Goal: Transaction & Acquisition: Book appointment/travel/reservation

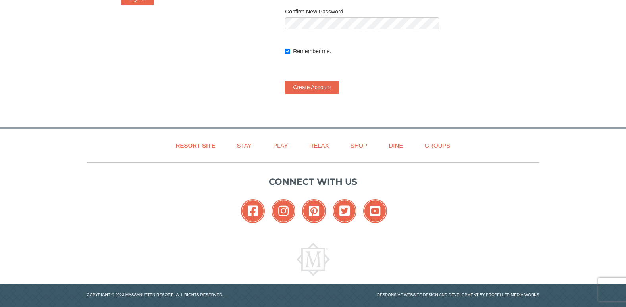
scroll to position [187, 0]
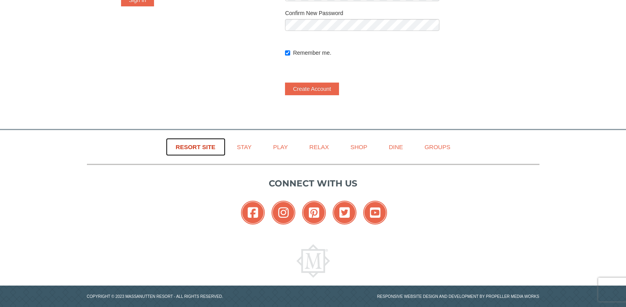
click at [204, 149] on link "Resort Site" at bounding box center [196, 147] width 60 height 18
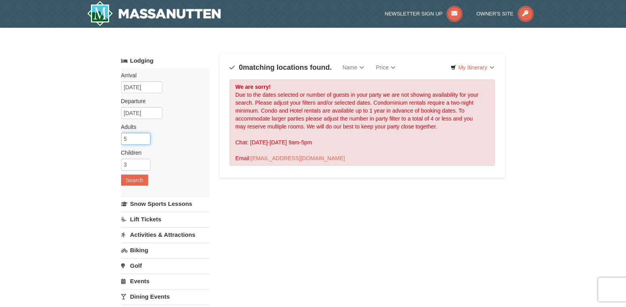
click at [138, 137] on input "5" at bounding box center [135, 139] width 29 height 12
type input "4"
click at [146, 141] on input "4" at bounding box center [135, 139] width 29 height 12
click at [144, 178] on button "Search" at bounding box center [134, 180] width 27 height 11
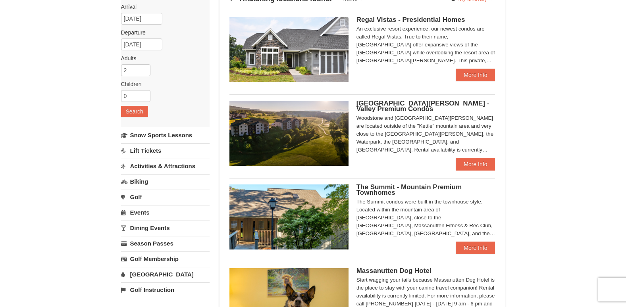
scroll to position [52, 0]
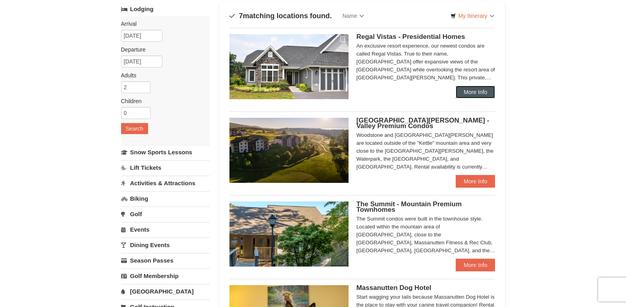
click at [480, 89] on link "More Info" at bounding box center [475, 92] width 39 height 13
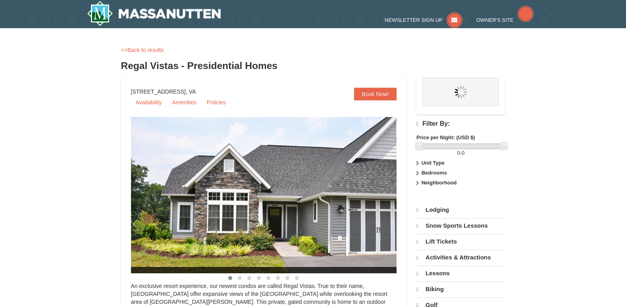
select select "9"
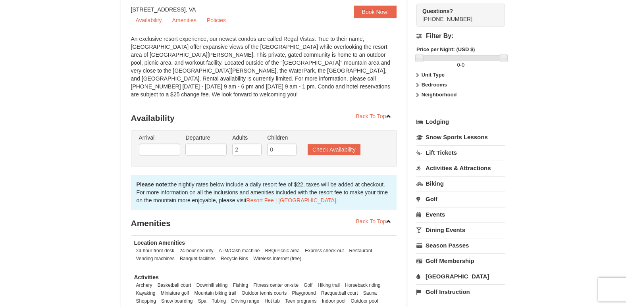
scroll to position [85, 0]
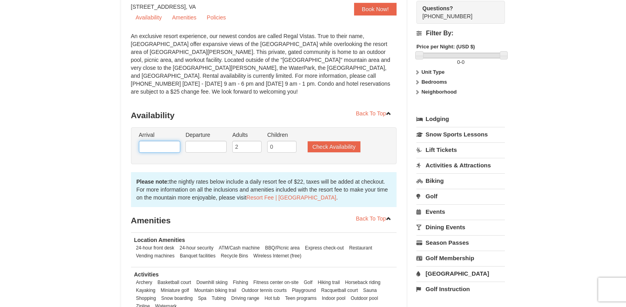
click at [146, 141] on input "text" at bounding box center [159, 147] width 41 height 12
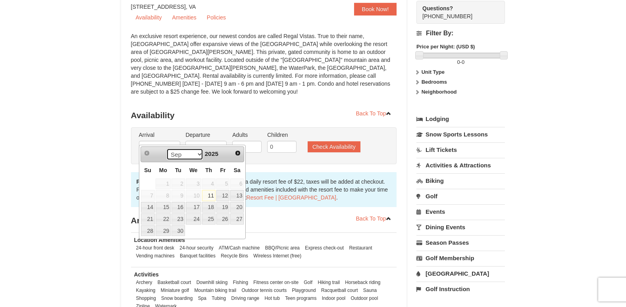
click at [196, 158] on select "Sep Oct Nov Dec" at bounding box center [184, 154] width 37 height 12
click at [201, 141] on input "text" at bounding box center [205, 147] width 41 height 12
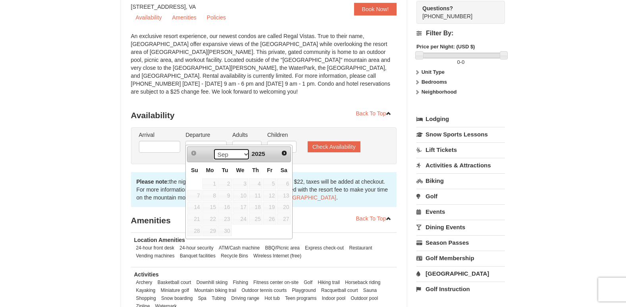
click at [244, 153] on select "Sep Oct Nov Dec" at bounding box center [231, 154] width 37 height 12
click at [170, 141] on input "text" at bounding box center [159, 147] width 41 height 12
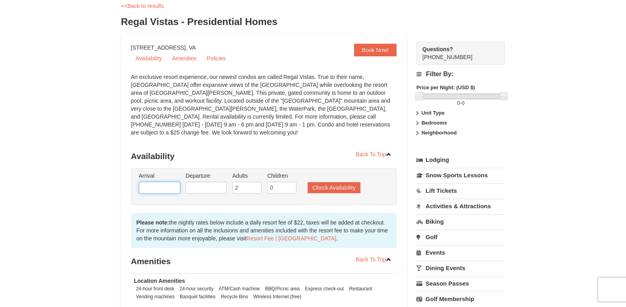
scroll to position [0, 0]
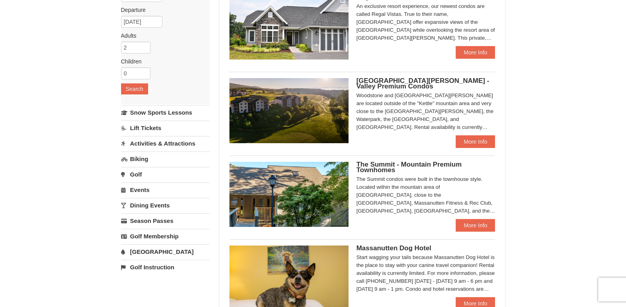
scroll to position [117, 0]
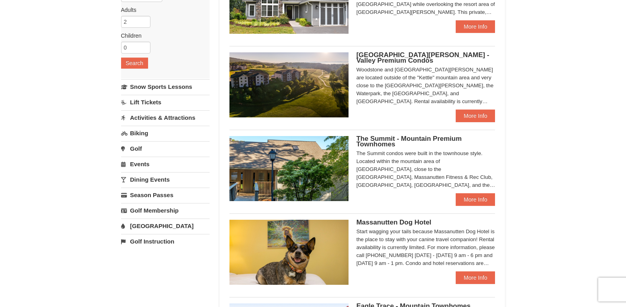
click at [392, 137] on span "The Summit - Mountain Premium Townhomes" at bounding box center [408, 141] width 105 height 13
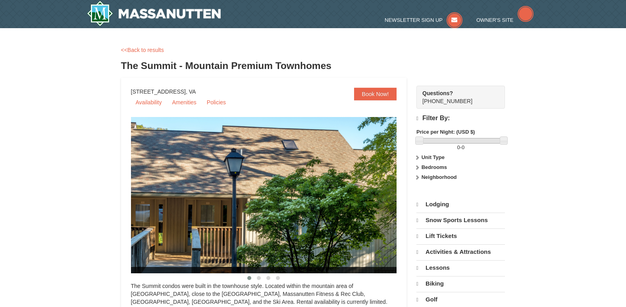
select select "9"
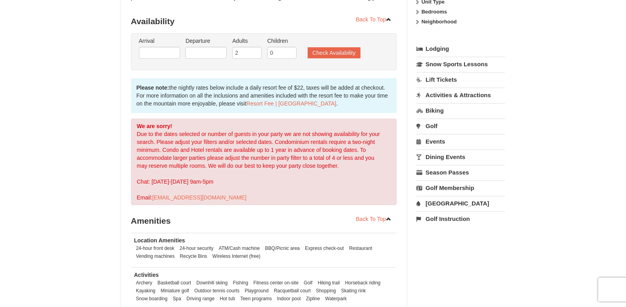
scroll to position [130, 0]
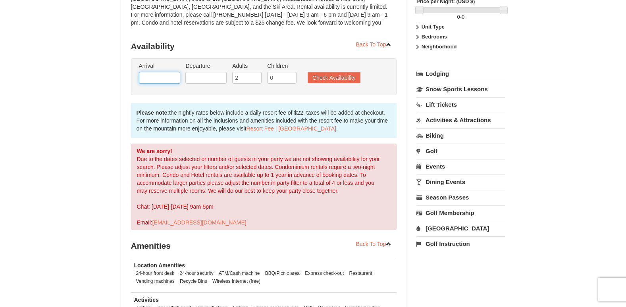
click at [155, 79] on input "text" at bounding box center [159, 78] width 41 height 12
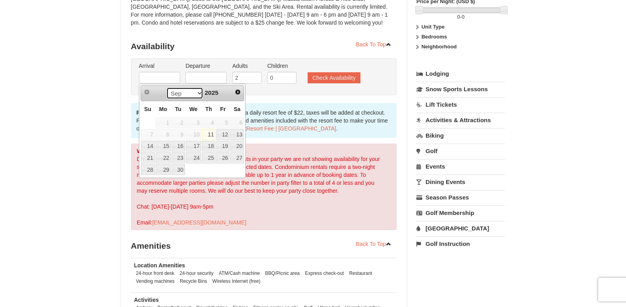
click at [195, 92] on select "Sep Oct Nov Dec" at bounding box center [184, 93] width 37 height 12
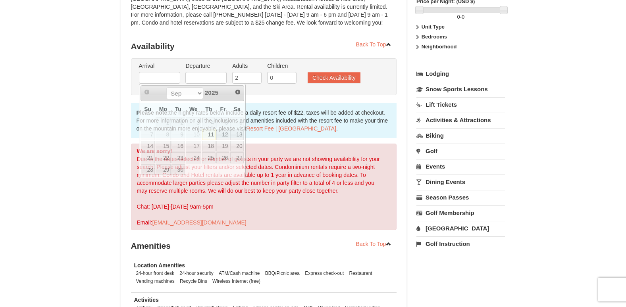
click at [93, 71] on div "× <<Back to results The Summit - Mountain Premium Townhomes Book Now! 1822 Reso…" at bounding box center [313, 150] width 626 height 505
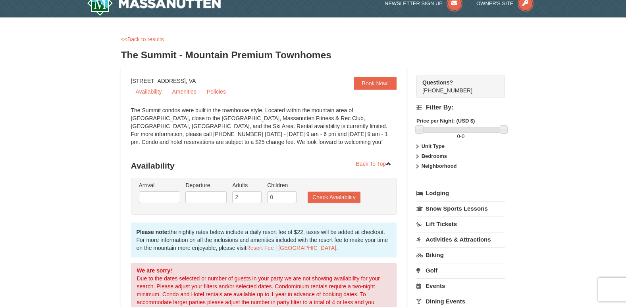
scroll to position [0, 0]
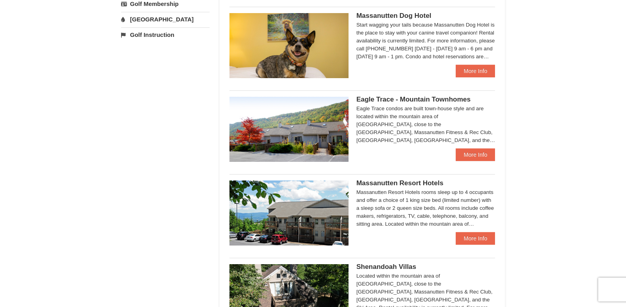
scroll to position [367, 0]
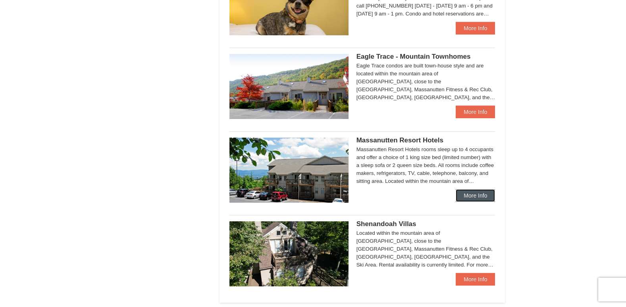
click at [484, 198] on link "More Info" at bounding box center [475, 195] width 39 height 13
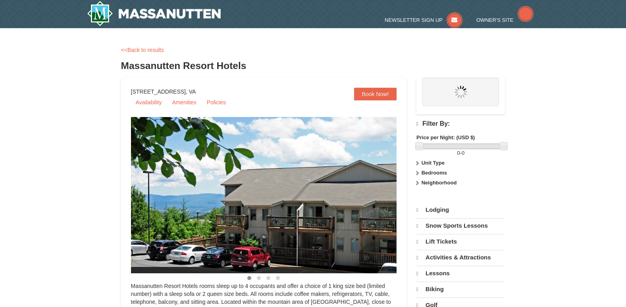
select select "9"
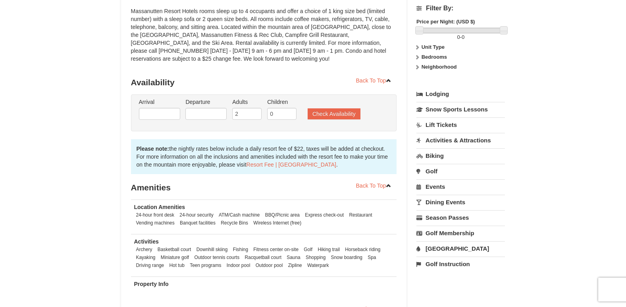
scroll to position [136, 0]
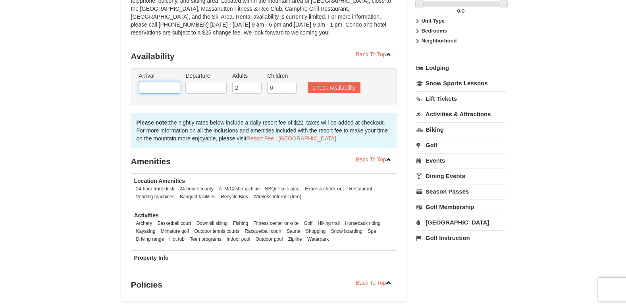
click at [154, 91] on input "text" at bounding box center [159, 88] width 41 height 12
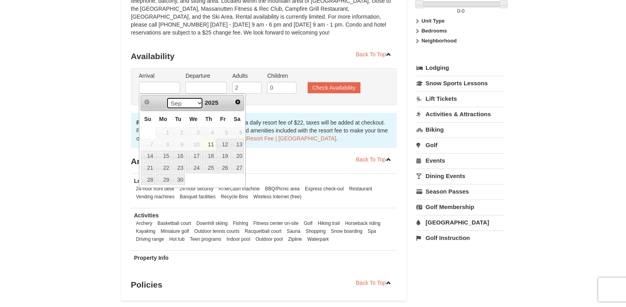
click at [197, 106] on select "Sep Oct Nov Dec" at bounding box center [184, 103] width 37 height 12
click at [58, 132] on div "× <<Back to results Massanutten Resort Hotels Book Now! 1822 Resort Drive, Mass…" at bounding box center [313, 105] width 626 height 427
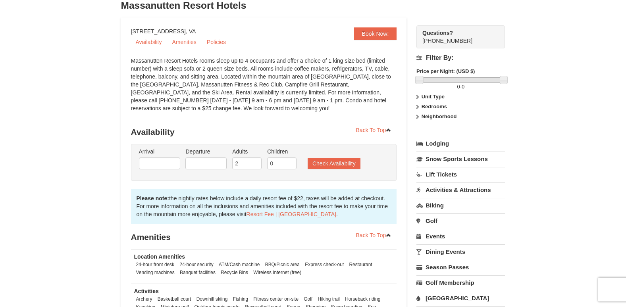
scroll to position [0, 0]
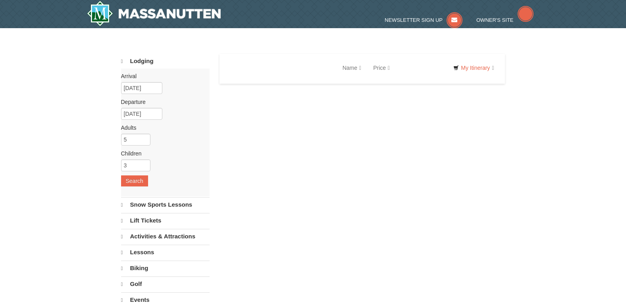
select select "9"
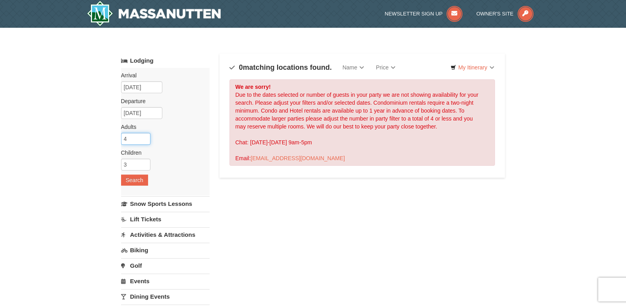
type input "4"
click at [145, 141] on input "4" at bounding box center [135, 139] width 29 height 12
click at [139, 179] on button "Search" at bounding box center [134, 180] width 27 height 11
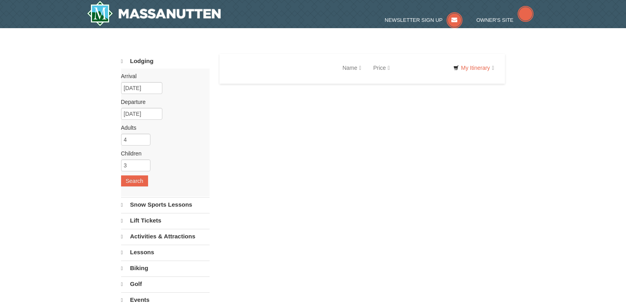
select select "9"
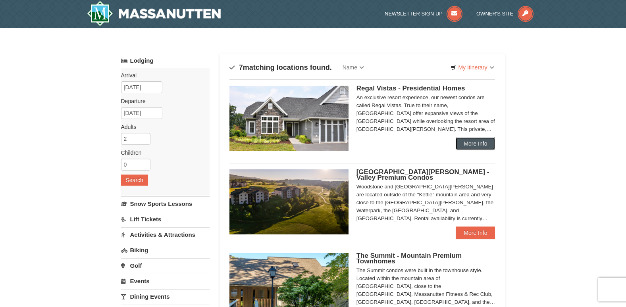
click at [482, 140] on link "More Info" at bounding box center [475, 143] width 39 height 13
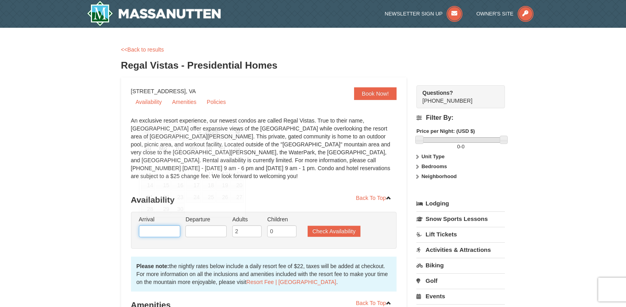
click at [154, 225] on input "text" at bounding box center [159, 231] width 41 height 12
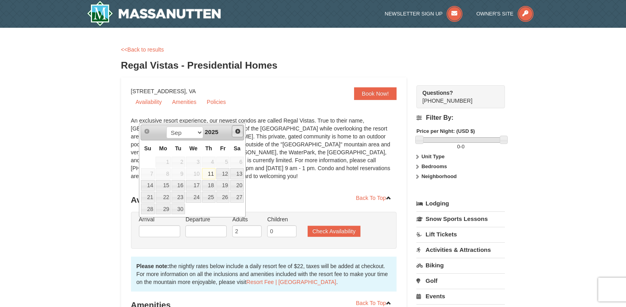
click at [238, 127] on link "Next" at bounding box center [238, 131] width 12 height 12
click at [218, 132] on span "2025" at bounding box center [211, 132] width 13 height 7
click at [241, 129] on link "Next" at bounding box center [238, 131] width 12 height 12
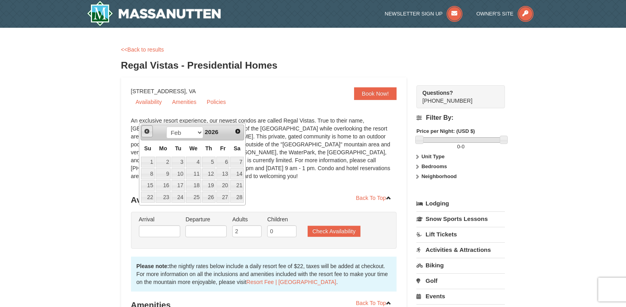
click at [148, 131] on span "Prev" at bounding box center [147, 131] width 6 height 6
click at [163, 173] on link "5" at bounding box center [163, 173] width 15 height 11
type input "[DATE]"
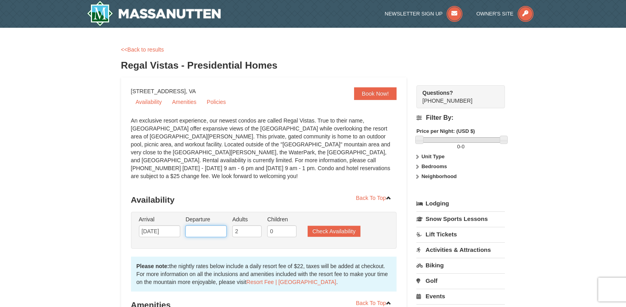
click at [212, 225] on input "text" at bounding box center [205, 231] width 41 height 12
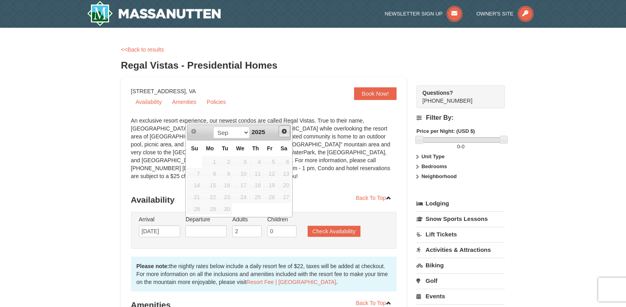
click at [286, 131] on span "Next" at bounding box center [284, 131] width 6 height 6
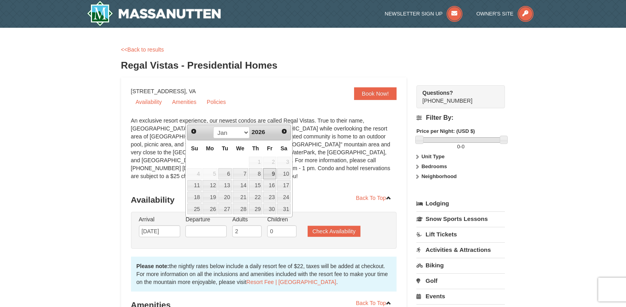
click at [272, 175] on link "9" at bounding box center [269, 173] width 13 height 11
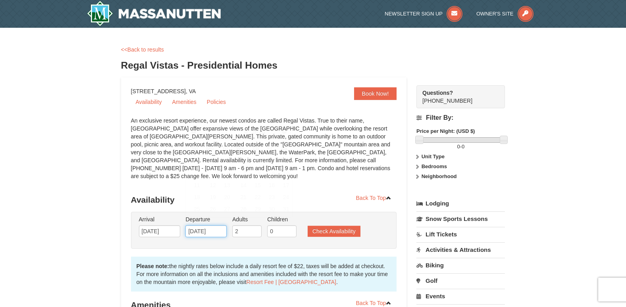
click at [220, 225] on input "01/09/2026" at bounding box center [205, 231] width 41 height 12
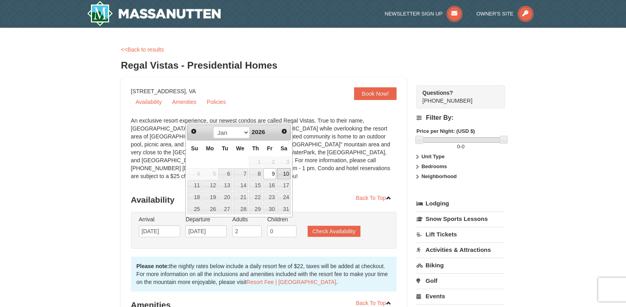
click at [279, 173] on link "10" at bounding box center [283, 173] width 13 height 11
type input "01/10/2026"
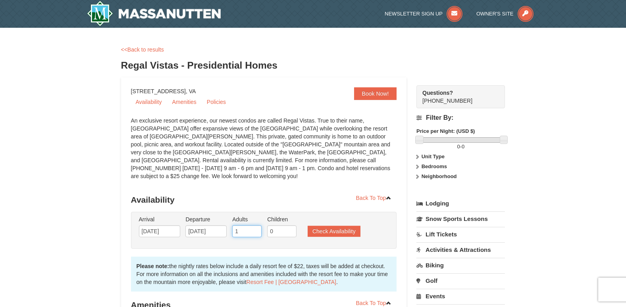
click at [252, 225] on input "1" at bounding box center [246, 231] width 29 height 12
click at [256, 225] on input "2" at bounding box center [246, 231] width 29 height 12
click at [256, 225] on input "3" at bounding box center [246, 231] width 29 height 12
click at [256, 225] on input "4" at bounding box center [246, 231] width 29 height 12
click at [256, 225] on input "5" at bounding box center [246, 231] width 29 height 12
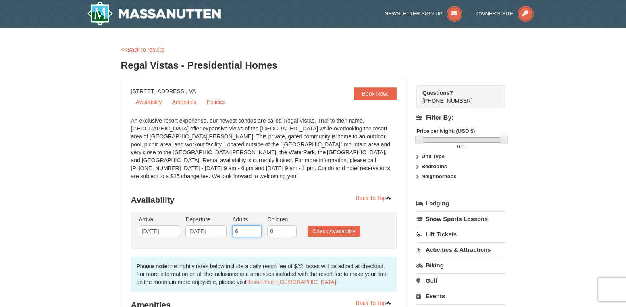
click at [256, 225] on input "6" at bounding box center [246, 231] width 29 height 12
click at [256, 225] on input "7" at bounding box center [246, 231] width 29 height 12
click at [256, 225] on input "8" at bounding box center [246, 231] width 29 height 12
click at [256, 225] on input "9" at bounding box center [246, 231] width 29 height 12
click at [256, 225] on input "11" at bounding box center [246, 231] width 29 height 12
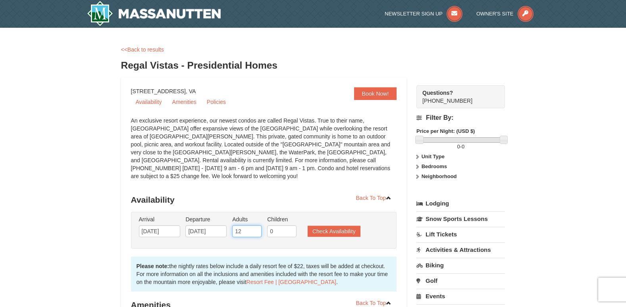
click at [256, 225] on input "12" at bounding box center [246, 231] width 29 height 12
click at [256, 225] on input "13" at bounding box center [246, 231] width 29 height 12
click at [256, 225] on input "14" at bounding box center [246, 231] width 29 height 12
click at [256, 225] on input "15" at bounding box center [246, 231] width 29 height 12
click at [256, 225] on input "16" at bounding box center [246, 231] width 29 height 12
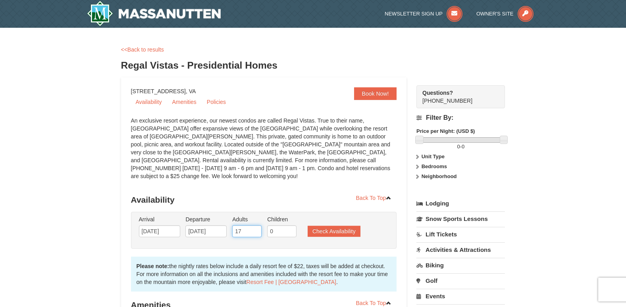
click at [256, 225] on input "17" at bounding box center [246, 231] width 29 height 12
click at [256, 226] on input "16" at bounding box center [246, 231] width 29 height 12
click at [256, 226] on input "15" at bounding box center [246, 231] width 29 height 12
click at [256, 226] on input "14" at bounding box center [246, 231] width 29 height 12
click at [256, 226] on input "13" at bounding box center [246, 231] width 29 height 12
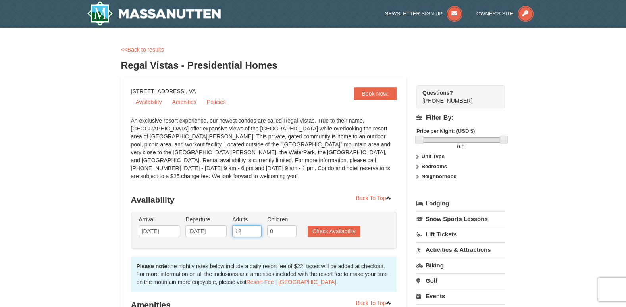
click at [256, 226] on input "12" at bounding box center [246, 231] width 29 height 12
click at [256, 226] on input "11" at bounding box center [246, 231] width 29 height 12
click at [256, 226] on input "10" at bounding box center [246, 231] width 29 height 12
click at [256, 226] on input "9" at bounding box center [246, 231] width 29 height 12
click at [256, 226] on input "8" at bounding box center [246, 231] width 29 height 12
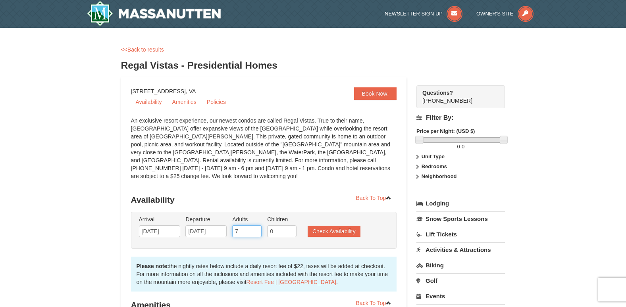
click at [256, 226] on input "7" at bounding box center [246, 231] width 29 height 12
click at [256, 226] on input "6" at bounding box center [246, 231] width 29 height 12
type input "5"
click at [256, 226] on input "5" at bounding box center [246, 231] width 29 height 12
click at [285, 225] on input "0" at bounding box center [281, 231] width 29 height 12
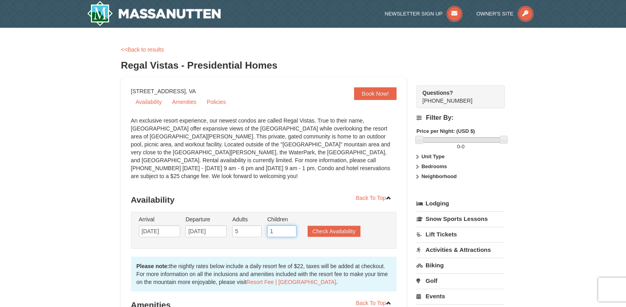
click at [292, 225] on input "1" at bounding box center [281, 231] width 29 height 12
click at [292, 225] on input "2" at bounding box center [281, 231] width 29 height 12
type input "3"
click at [292, 225] on input "3" at bounding box center [281, 231] width 29 height 12
click at [327, 226] on button "Check Availability" at bounding box center [334, 231] width 53 height 11
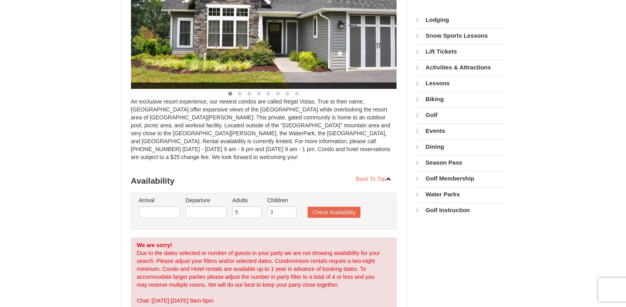
select select "9"
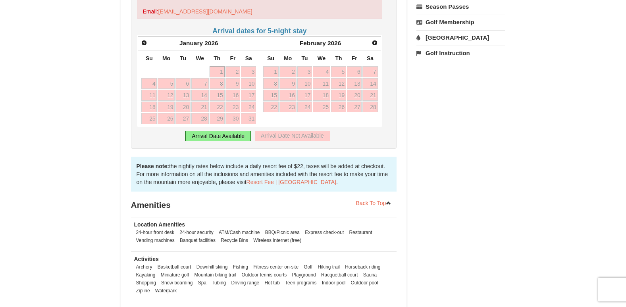
scroll to position [312, 0]
click at [373, 40] on span "Next" at bounding box center [375, 43] width 6 height 6
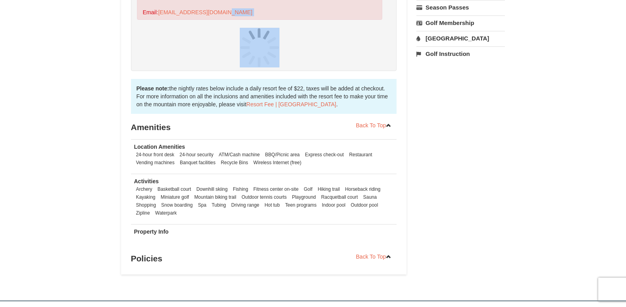
click at [373, 35] on div at bounding box center [260, 48] width 246 height 40
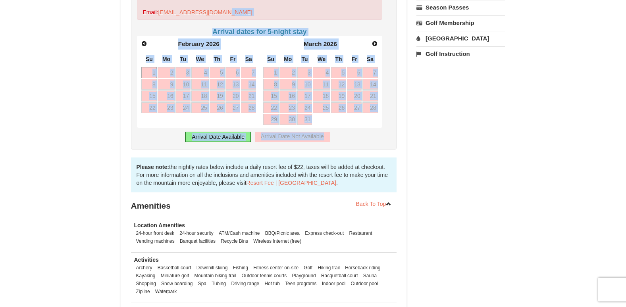
drag, startPoint x: 373, startPoint y: 35, endPoint x: 389, endPoint y: 63, distance: 31.9
click at [389, 63] on div "Arrival Please format dates MM/DD/YYYY Please format dates MM/DD/YYYY Departure…" at bounding box center [264, 21] width 266 height 258
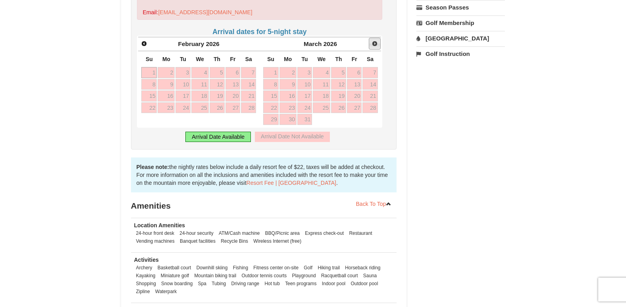
click at [378, 38] on link "Next" at bounding box center [375, 44] width 12 height 12
click at [372, 40] on span "Next" at bounding box center [375, 43] width 6 height 6
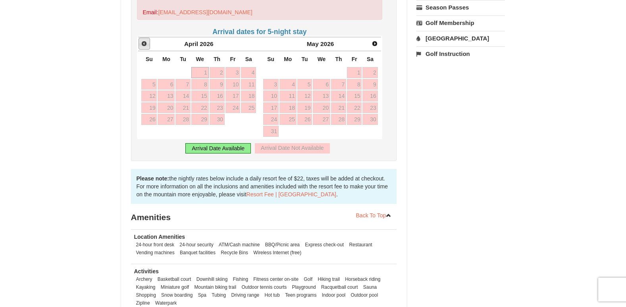
click at [140, 38] on link "Prev" at bounding box center [145, 44] width 12 height 12
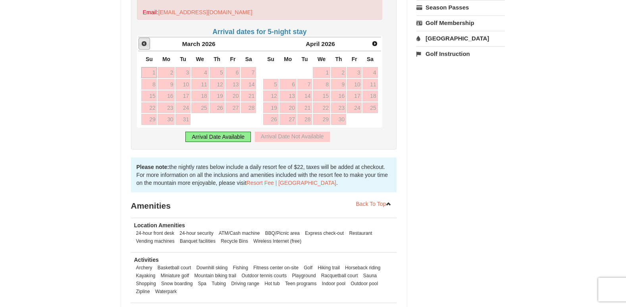
click at [140, 38] on link "Prev" at bounding box center [145, 44] width 12 height 12
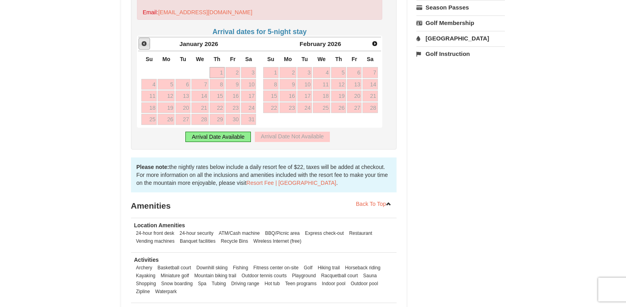
click at [140, 38] on link "Prev" at bounding box center [145, 44] width 12 height 12
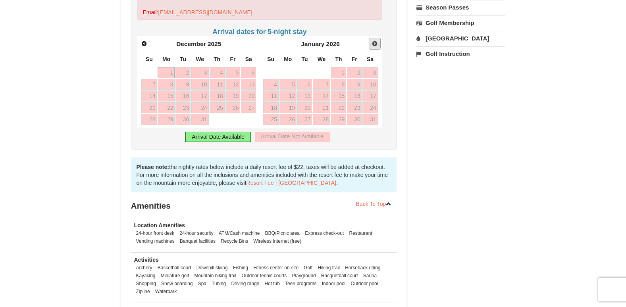
click at [379, 38] on link "Next" at bounding box center [375, 44] width 12 height 12
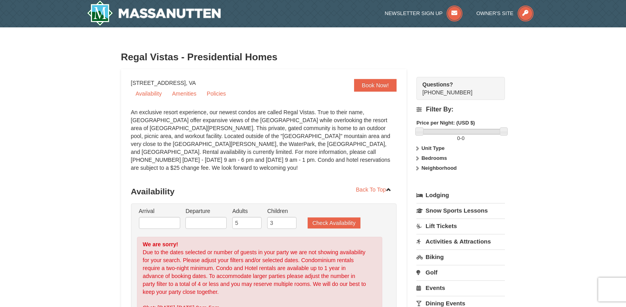
scroll to position [0, 0]
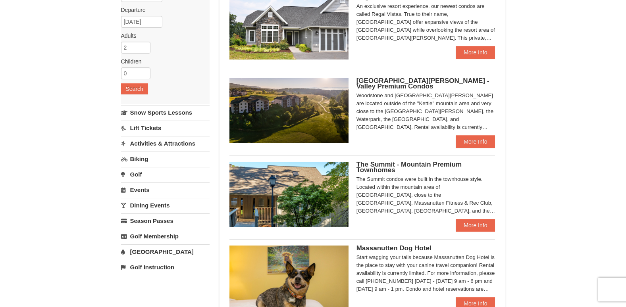
scroll to position [94, 0]
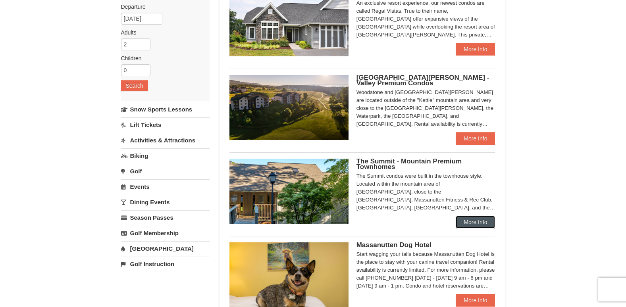
click at [470, 220] on link "More Info" at bounding box center [475, 222] width 39 height 13
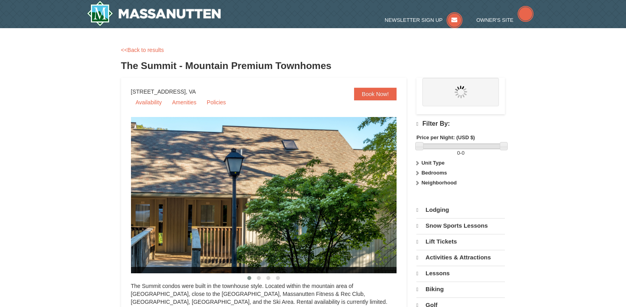
select select "9"
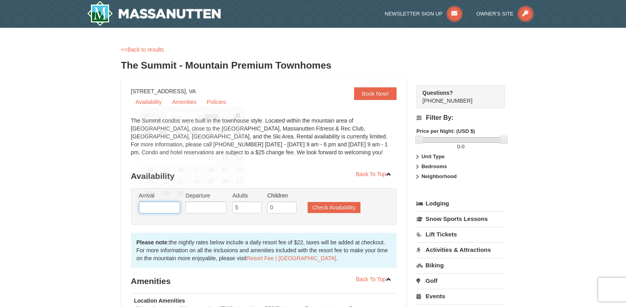
click at [166, 210] on input "text" at bounding box center [159, 208] width 41 height 12
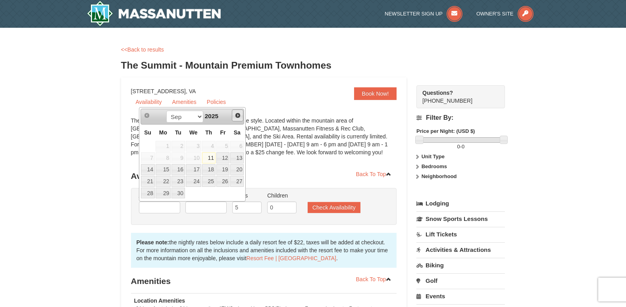
click at [240, 119] on link "Next" at bounding box center [238, 116] width 12 height 12
click at [167, 159] on link "5" at bounding box center [163, 157] width 15 height 11
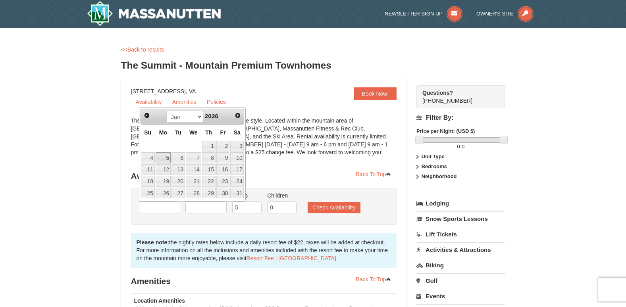
type input "01/05/2026"
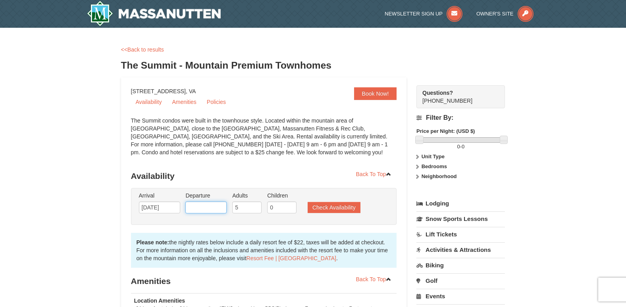
click at [222, 206] on input "text" at bounding box center [205, 208] width 41 height 12
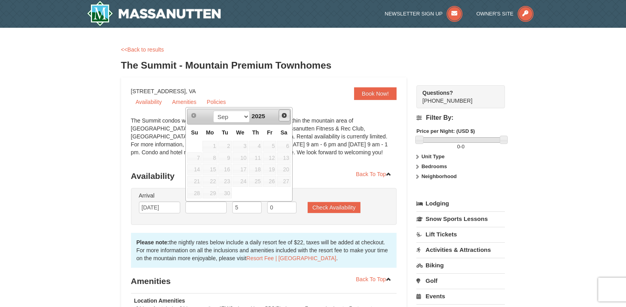
click at [283, 113] on span "Next" at bounding box center [284, 115] width 6 height 6
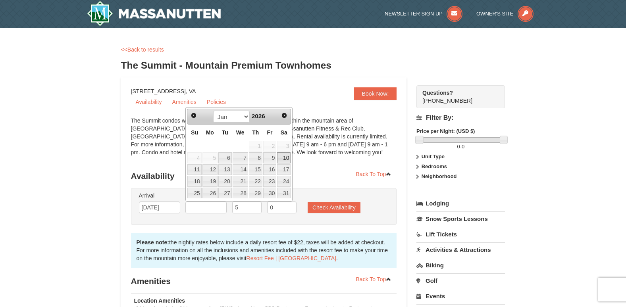
click at [287, 154] on link "10" at bounding box center [283, 157] width 13 height 11
type input "01/10/2026"
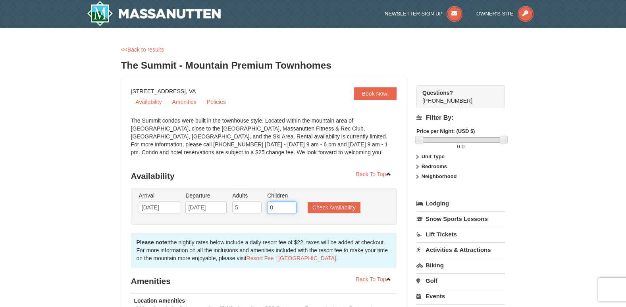
click at [273, 206] on input "0" at bounding box center [281, 208] width 29 height 12
click at [291, 206] on input "1" at bounding box center [281, 208] width 29 height 12
click at [291, 206] on input "2" at bounding box center [281, 208] width 29 height 12
type input "3"
click at [291, 206] on input "3" at bounding box center [281, 208] width 29 height 12
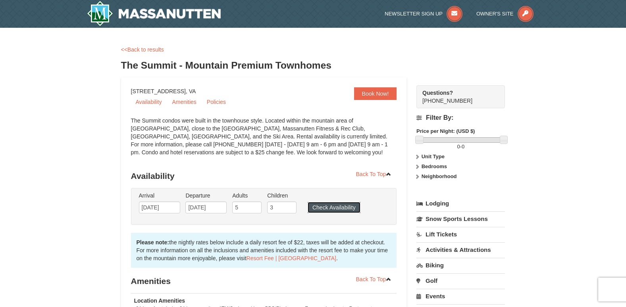
click at [322, 206] on button "Check Availability" at bounding box center [334, 207] width 53 height 11
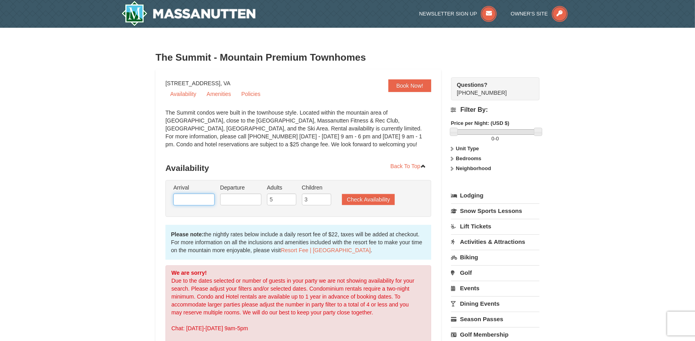
click at [208, 204] on input "text" at bounding box center [193, 200] width 41 height 12
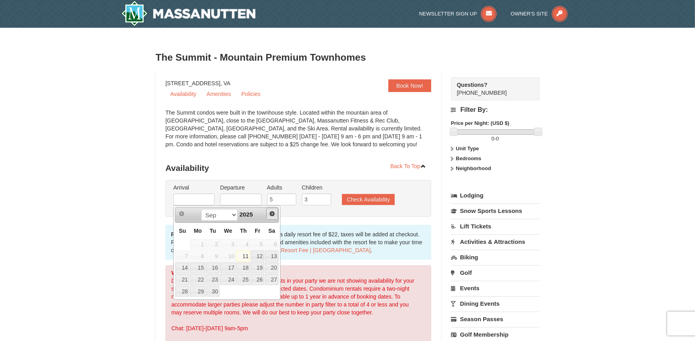
click at [273, 212] on span "Next" at bounding box center [272, 214] width 6 height 6
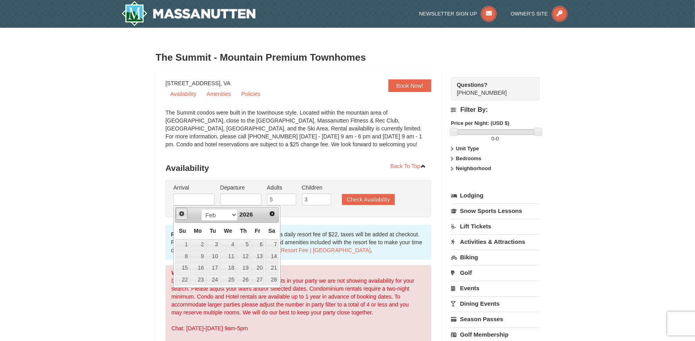
click at [182, 213] on span "Prev" at bounding box center [182, 214] width 6 height 6
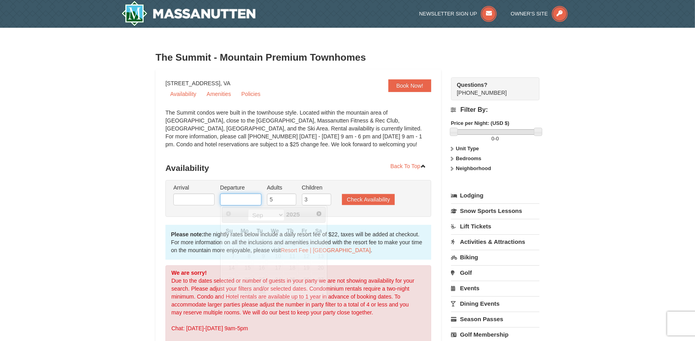
click at [254, 201] on input "text" at bounding box center [240, 200] width 41 height 12
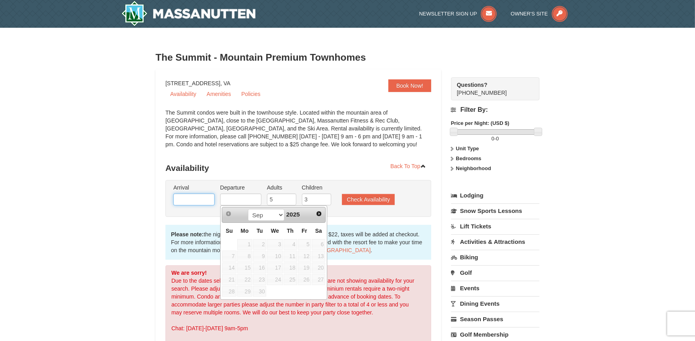
click at [194, 204] on input "text" at bounding box center [193, 200] width 41 height 12
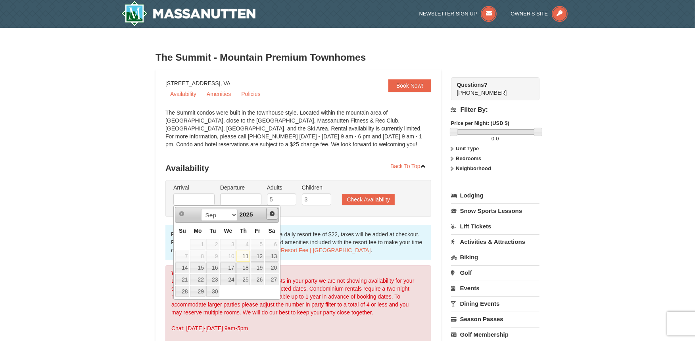
click at [273, 214] on span "Next" at bounding box center [272, 214] width 6 height 6
click at [202, 259] on link "5" at bounding box center [197, 256] width 15 height 11
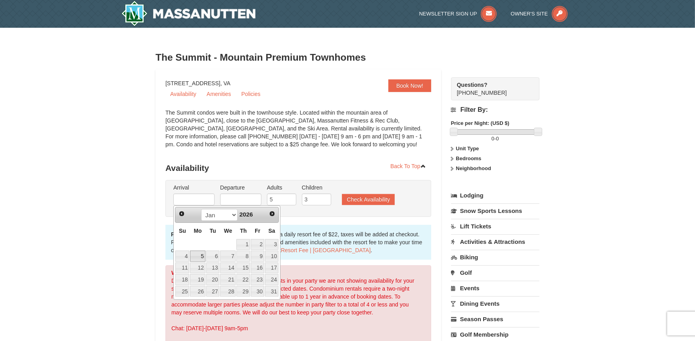
type input "[DATE]"
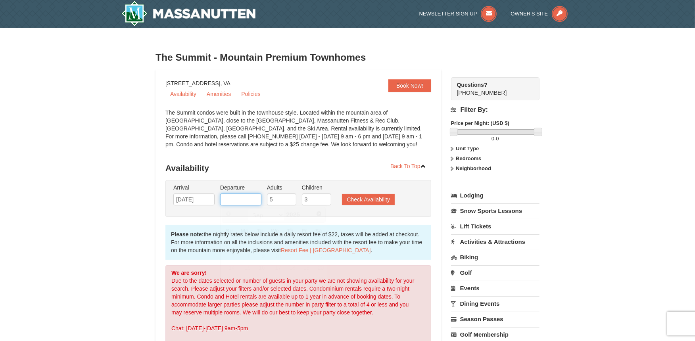
click at [250, 199] on input "text" at bounding box center [240, 200] width 41 height 12
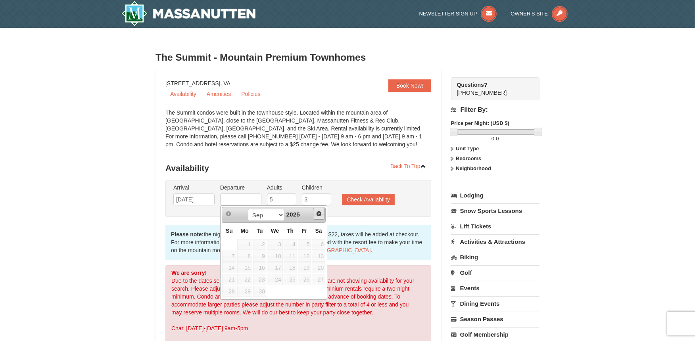
click at [319, 216] on span "Next" at bounding box center [319, 214] width 6 height 6
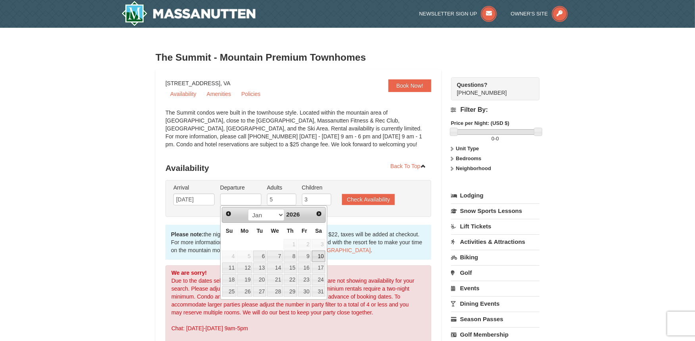
click at [316, 254] on link "10" at bounding box center [318, 256] width 13 height 11
type input "[DATE]"
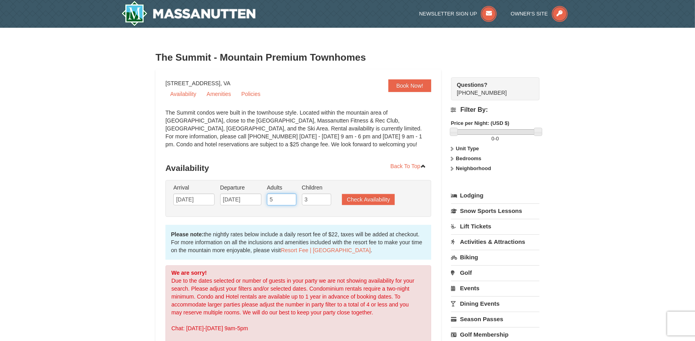
click at [286, 199] on input "5" at bounding box center [281, 200] width 29 height 12
type input "4"
click at [293, 201] on input "4" at bounding box center [281, 200] width 29 height 12
click at [364, 201] on button "Check Availability" at bounding box center [368, 199] width 53 height 11
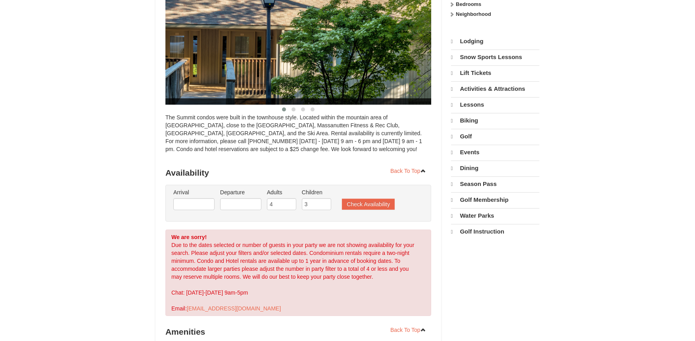
scroll to position [161, 0]
select select "9"
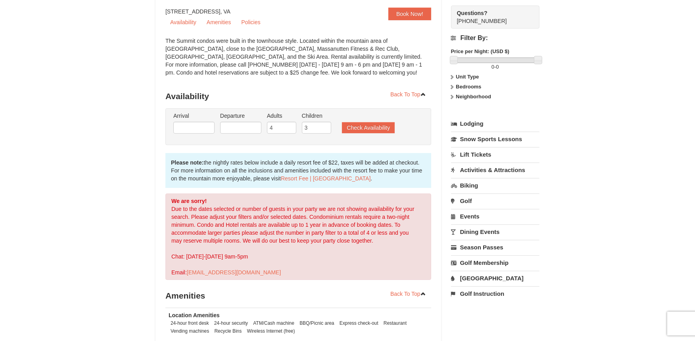
scroll to position [0, 0]
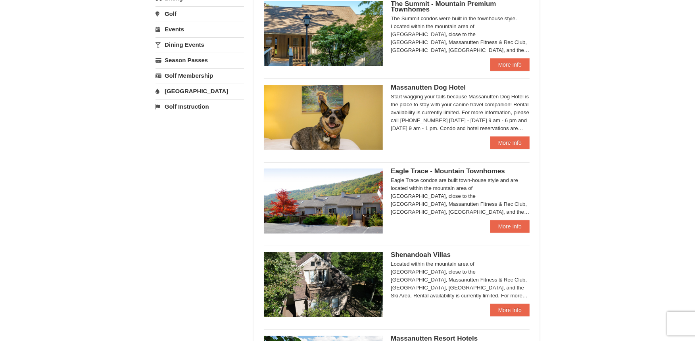
scroll to position [284, 0]
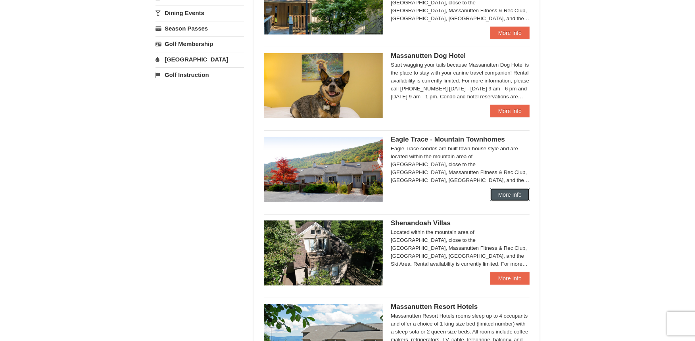
click at [502, 194] on link "More Info" at bounding box center [510, 195] width 39 height 13
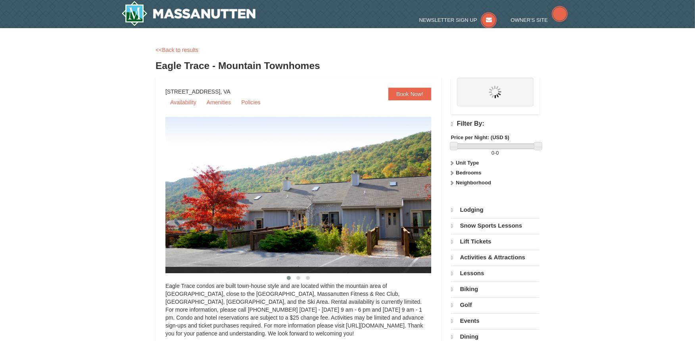
select select "9"
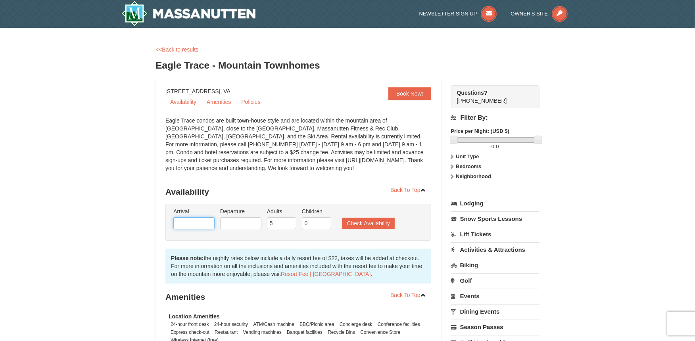
click at [198, 226] on input "text" at bounding box center [193, 224] width 41 height 12
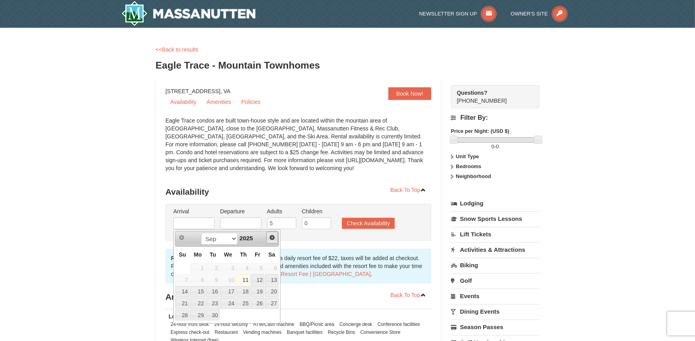
click at [275, 240] on span "Next" at bounding box center [272, 238] width 6 height 6
click at [183, 240] on span "Prev" at bounding box center [182, 238] width 6 height 6
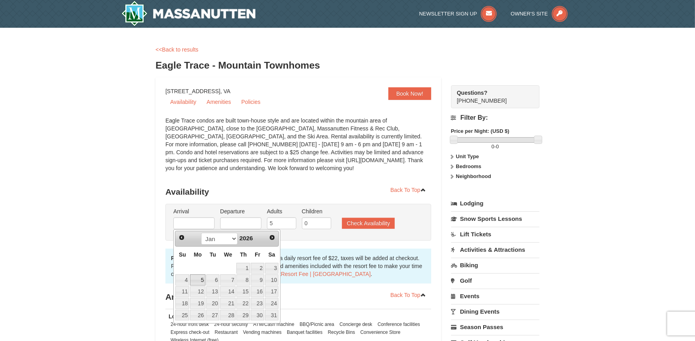
click at [199, 279] on link "5" at bounding box center [197, 280] width 15 height 11
type input "01/05/2026"
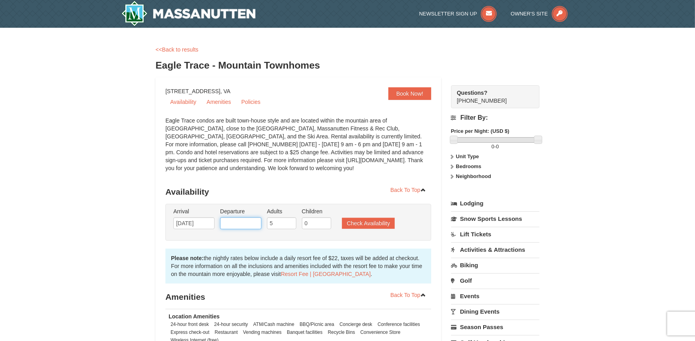
click at [244, 227] on input "text" at bounding box center [240, 224] width 41 height 12
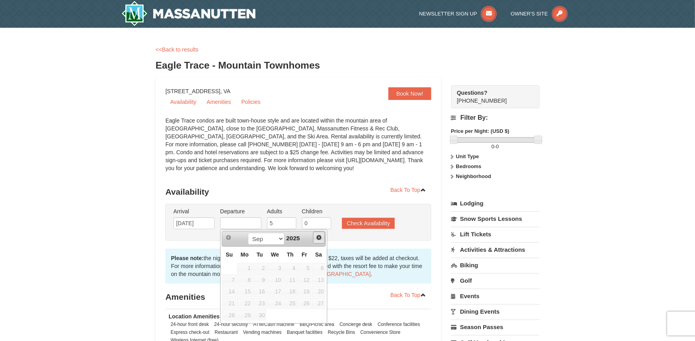
click at [319, 239] on span "Next" at bounding box center [319, 238] width 6 height 6
click at [226, 237] on span "Prev" at bounding box center [228, 238] width 6 height 6
click at [320, 240] on span "Next" at bounding box center [319, 238] width 6 height 6
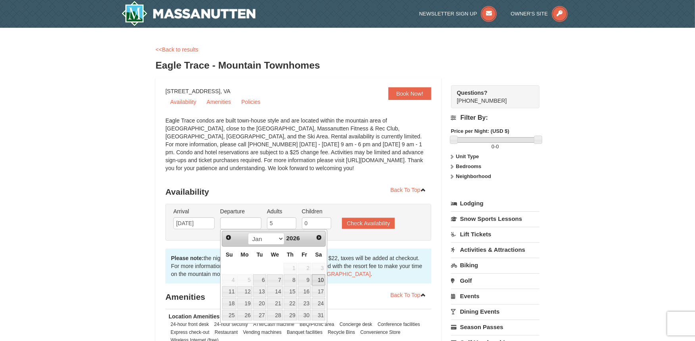
click at [318, 280] on link "10" at bounding box center [318, 280] width 13 height 11
type input "01/10/2026"
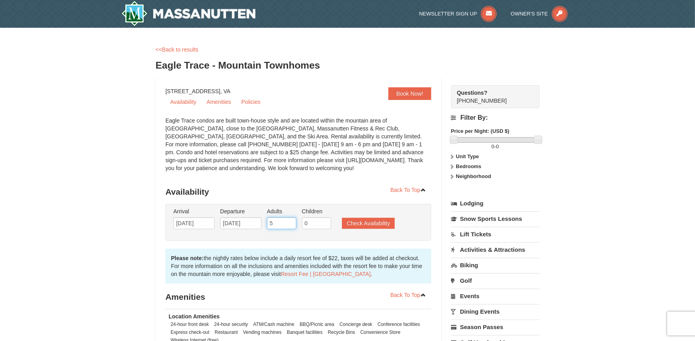
click at [281, 225] on input "5" at bounding box center [281, 224] width 29 height 12
type input "4"
click at [290, 227] on input "4" at bounding box center [281, 224] width 29 height 12
click at [310, 224] on input "0" at bounding box center [316, 224] width 29 height 12
click at [325, 221] on input "1" at bounding box center [316, 224] width 29 height 12
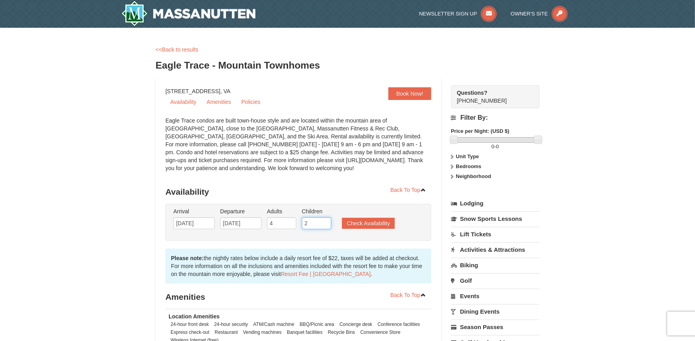
click at [325, 221] on input "2" at bounding box center [316, 224] width 29 height 12
click at [325, 221] on input "3" at bounding box center [316, 224] width 29 height 12
type input "2"
click at [325, 226] on input "2" at bounding box center [316, 224] width 29 height 12
click at [349, 225] on button "Check Availability" at bounding box center [368, 223] width 53 height 11
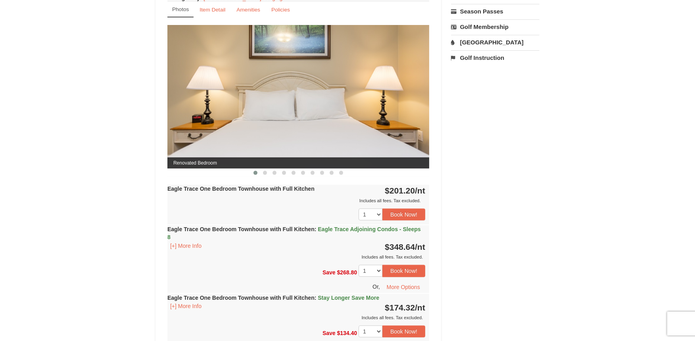
scroll to position [304, 0]
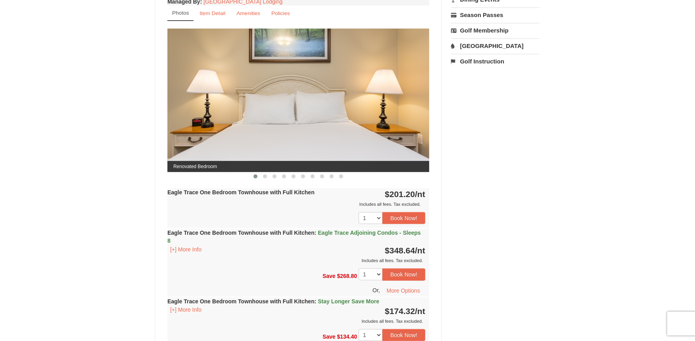
click at [378, 112] on img at bounding box center [299, 100] width 262 height 143
click at [266, 173] on button at bounding box center [265, 177] width 10 height 8
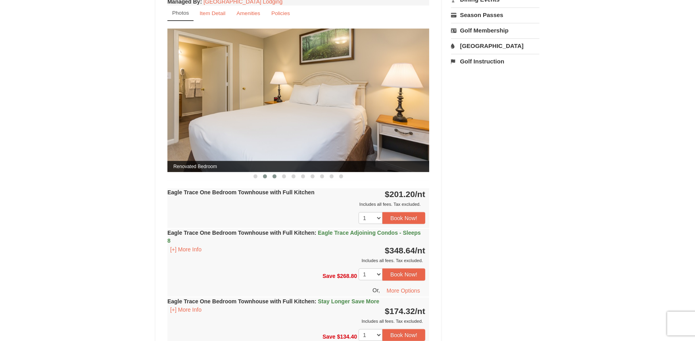
click at [273, 175] on span at bounding box center [275, 177] width 4 height 4
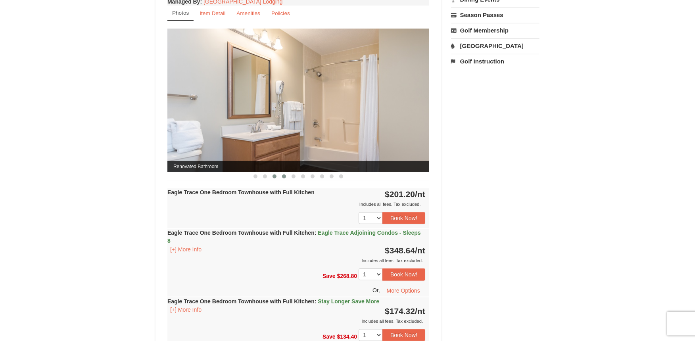
click at [283, 176] on span at bounding box center [284, 177] width 4 height 4
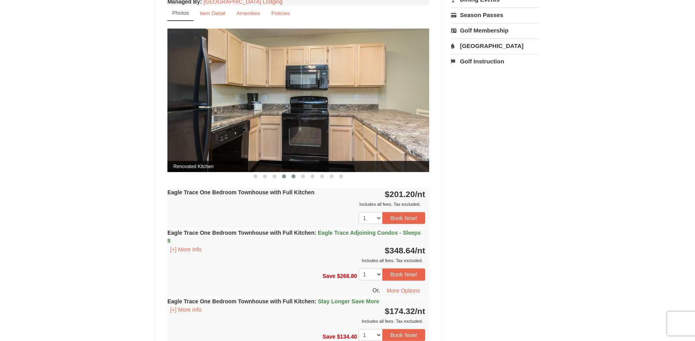
click at [295, 176] on span at bounding box center [294, 177] width 4 height 4
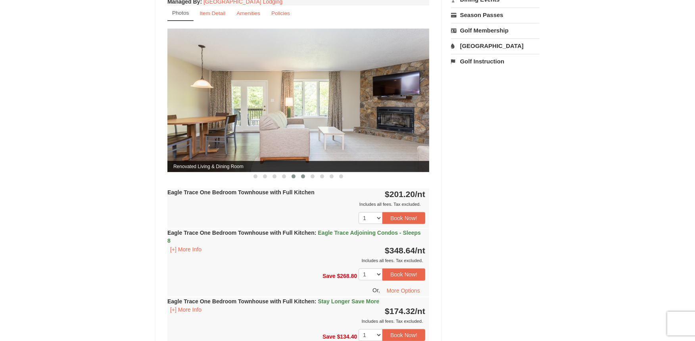
click at [304, 176] on span at bounding box center [303, 177] width 4 height 4
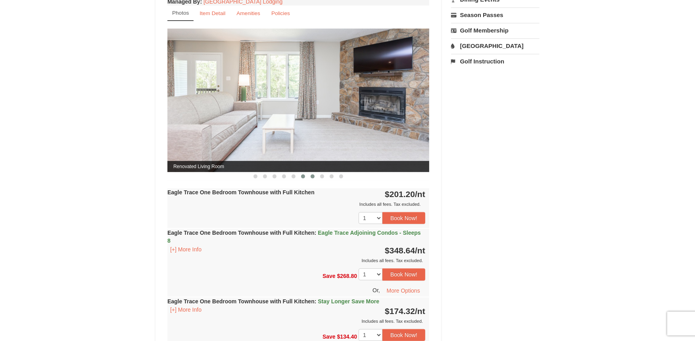
click at [314, 175] on span at bounding box center [313, 177] width 4 height 4
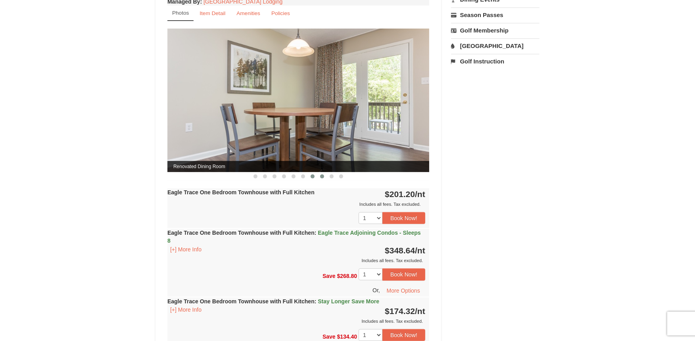
click at [322, 176] on span at bounding box center [322, 177] width 4 height 4
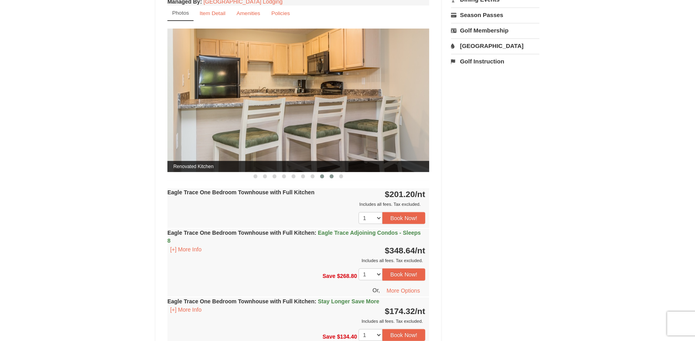
click at [333, 176] on span at bounding box center [332, 177] width 4 height 4
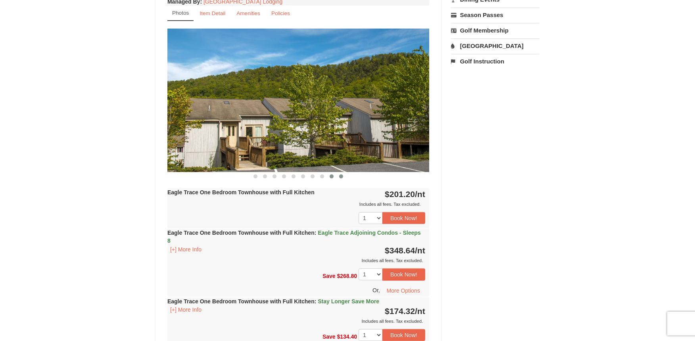
click at [342, 176] on span at bounding box center [341, 177] width 4 height 4
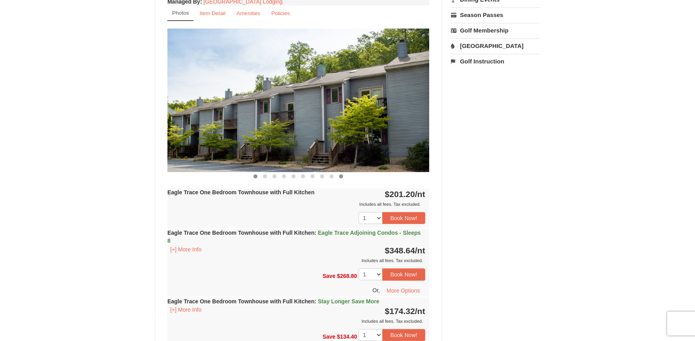
click at [254, 175] on span at bounding box center [256, 177] width 4 height 4
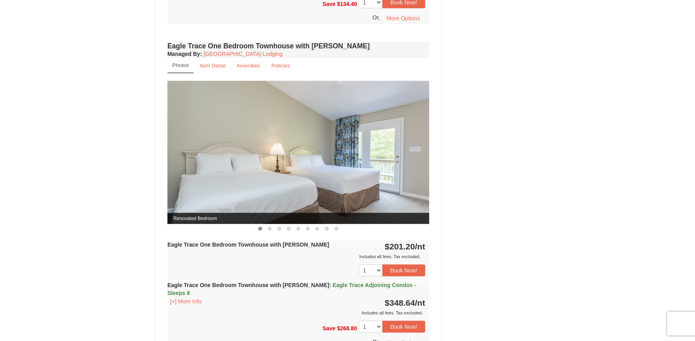
scroll to position [638, 0]
click at [271, 229] on span at bounding box center [270, 229] width 4 height 4
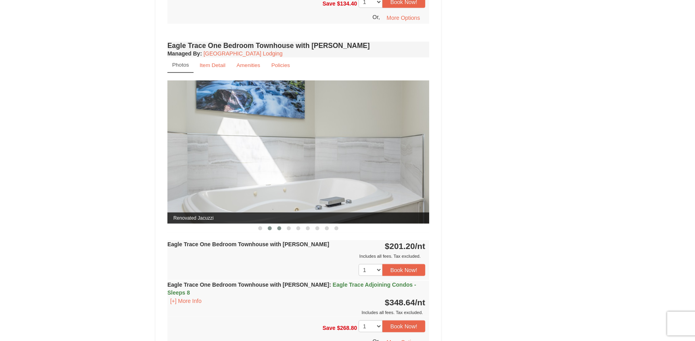
click at [281, 229] on span at bounding box center [279, 229] width 4 height 4
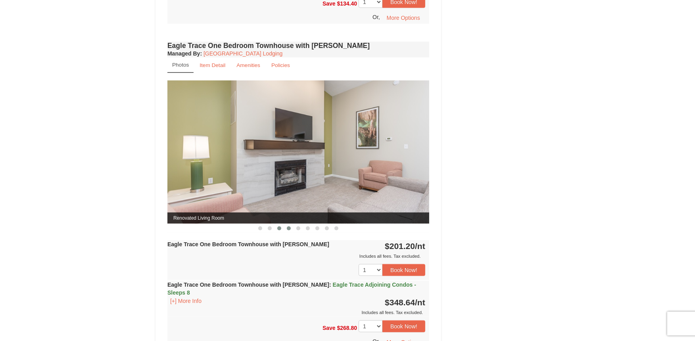
click at [291, 229] on span at bounding box center [289, 229] width 4 height 4
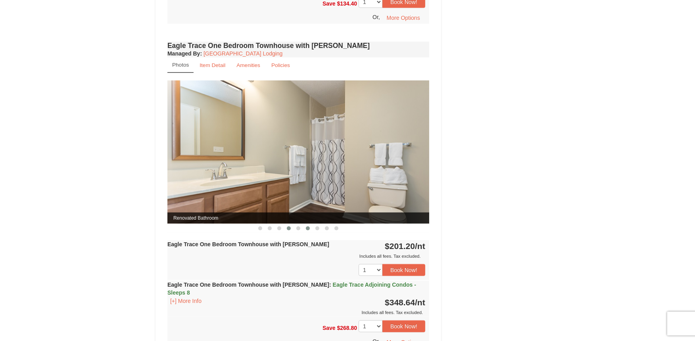
click at [304, 229] on button at bounding box center [308, 229] width 10 height 8
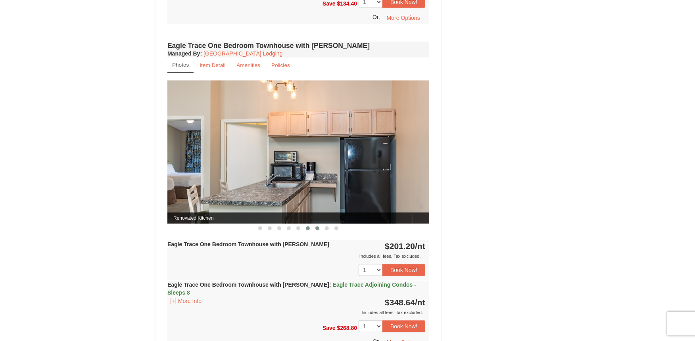
click at [320, 229] on button at bounding box center [318, 229] width 10 height 8
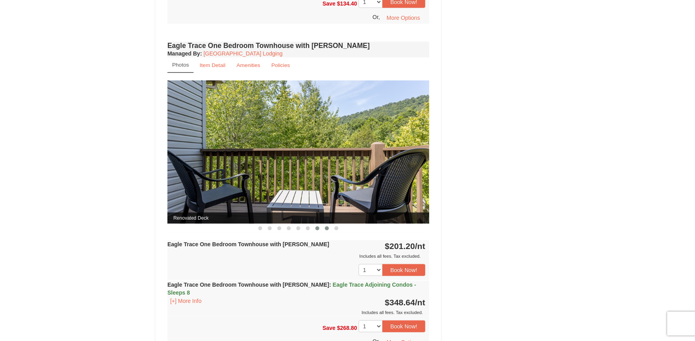
click at [329, 229] on button at bounding box center [327, 229] width 10 height 8
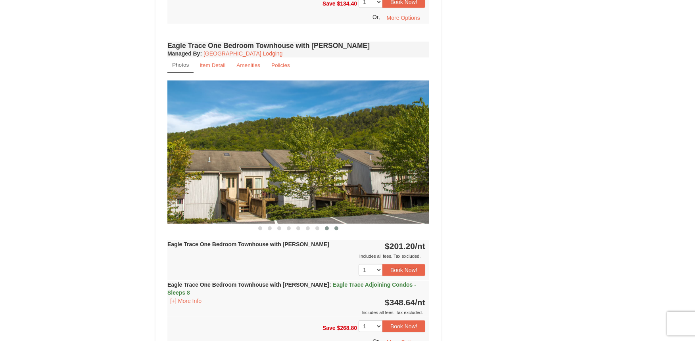
click at [336, 229] on span at bounding box center [337, 229] width 4 height 4
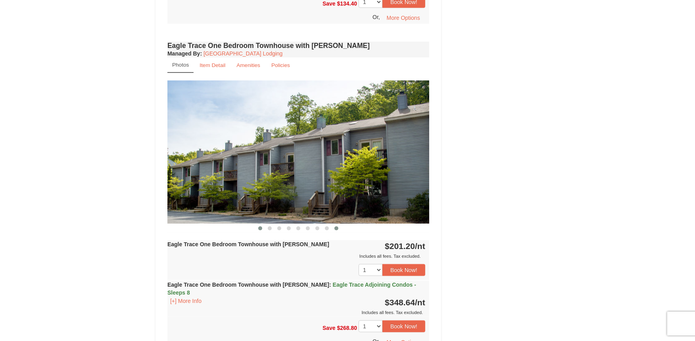
click at [259, 229] on span at bounding box center [260, 229] width 4 height 4
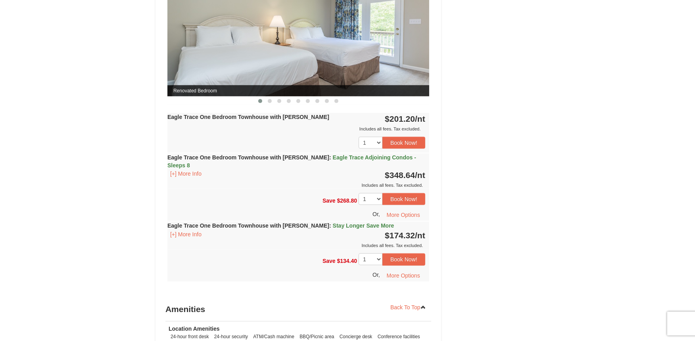
scroll to position [765, 0]
click at [252, 157] on strong "Eagle Trace One Bedroom Townhouse with Jacuzzi : Eagle Trace Adjoining Condos -…" at bounding box center [292, 162] width 249 height 14
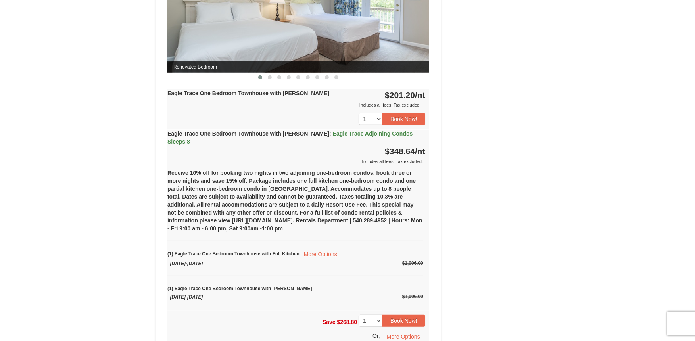
scroll to position [789, 0]
click at [408, 316] on button "Book Now!" at bounding box center [404, 322] width 43 height 12
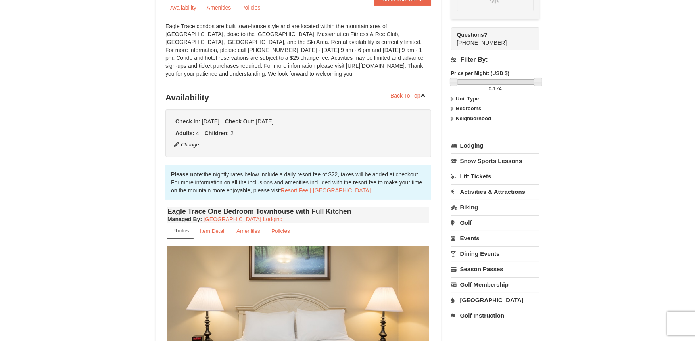
scroll to position [69, 0]
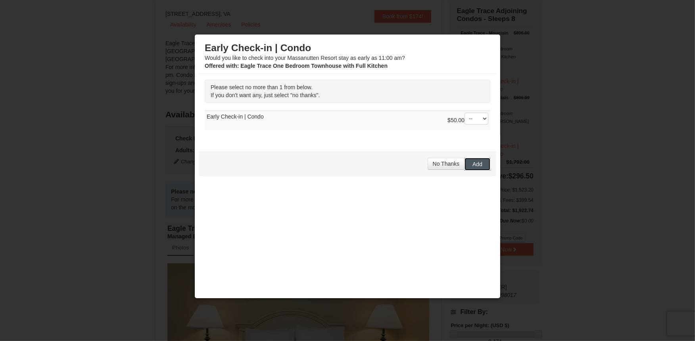
click at [471, 161] on button "Add" at bounding box center [478, 164] width 26 height 13
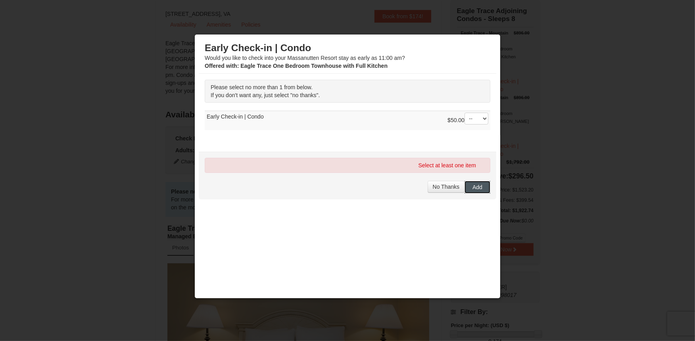
click at [465, 190] on button "Add" at bounding box center [478, 187] width 26 height 13
click at [441, 185] on span "No Thanks" at bounding box center [446, 187] width 27 height 6
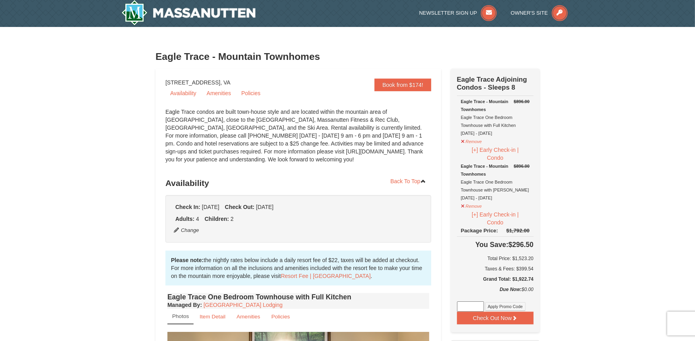
scroll to position [0, 0]
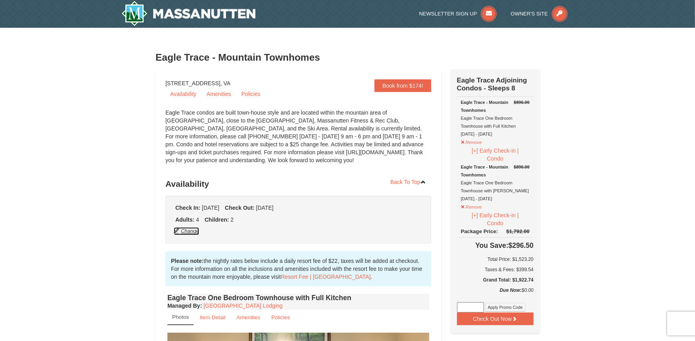
click at [189, 228] on button "Change" at bounding box center [186, 231] width 26 height 9
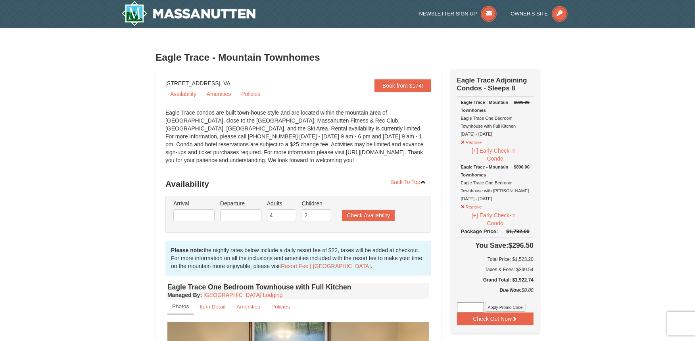
type input "[DATE]"
click at [279, 216] on input "4" at bounding box center [281, 216] width 29 height 12
type input "5"
click at [291, 214] on input "5" at bounding box center [281, 216] width 29 height 12
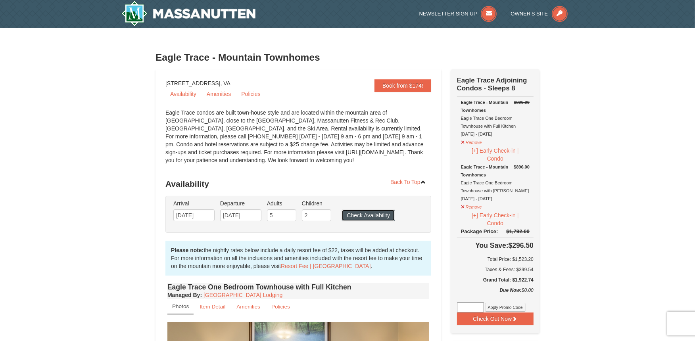
click at [363, 214] on button "Check Availability" at bounding box center [368, 215] width 53 height 11
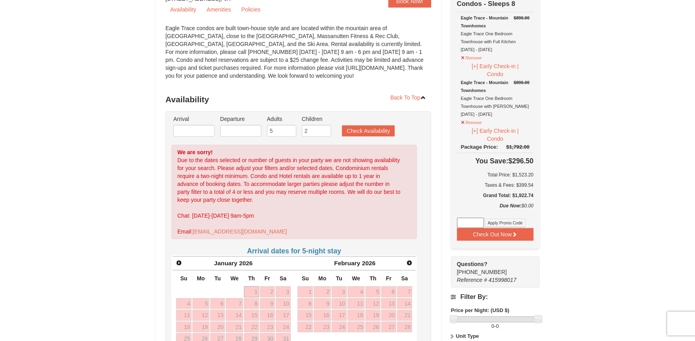
scroll to position [83, 0]
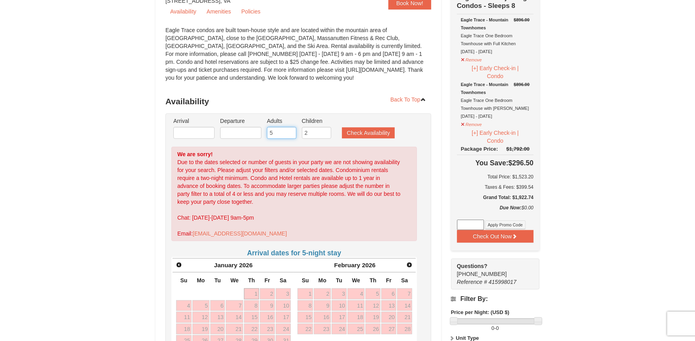
click at [281, 130] on input "5" at bounding box center [281, 133] width 29 height 12
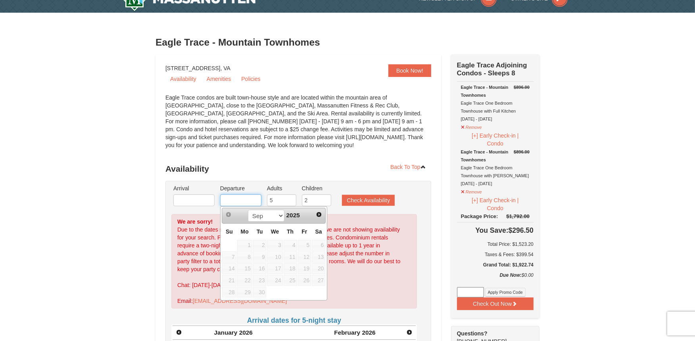
scroll to position [0, 0]
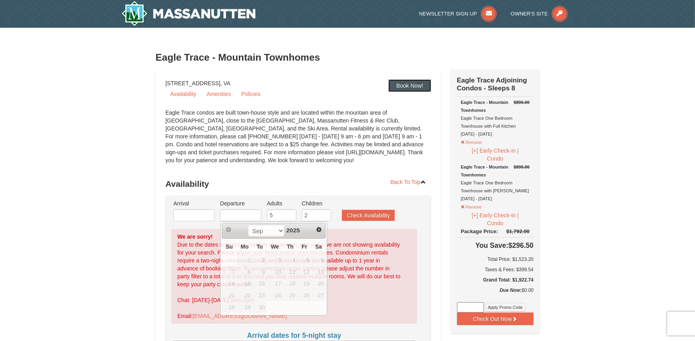
click at [409, 80] on link "Book Now!" at bounding box center [410, 85] width 43 height 13
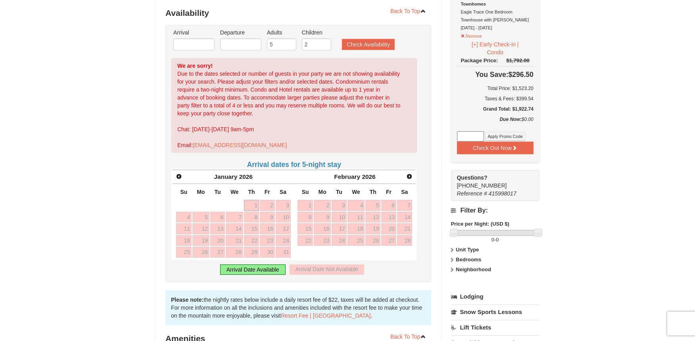
scroll to position [176, 0]
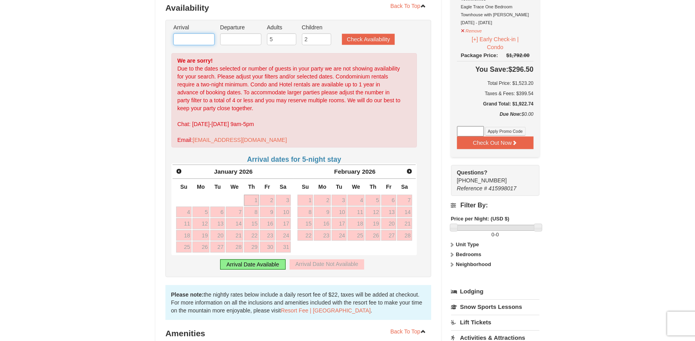
click at [193, 38] on input "text" at bounding box center [193, 39] width 41 height 12
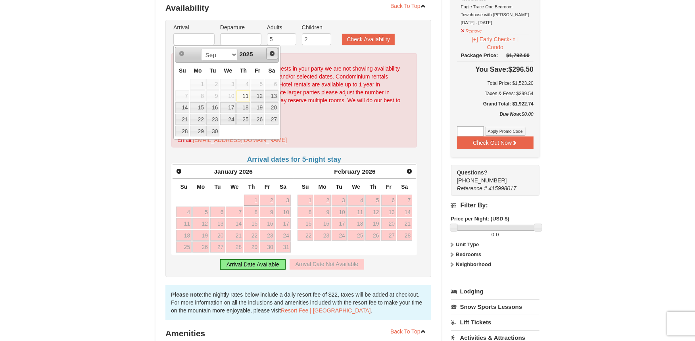
click at [276, 52] on link "Next" at bounding box center [272, 54] width 12 height 12
click at [201, 97] on link "5" at bounding box center [197, 95] width 15 height 11
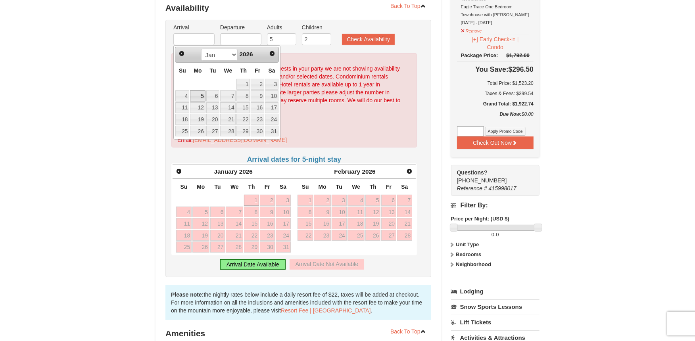
type input "[DATE]"
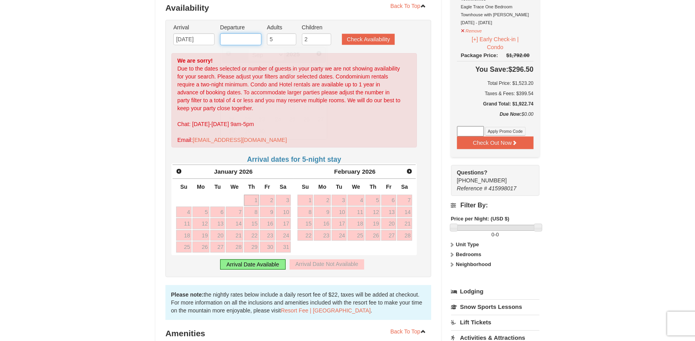
click at [250, 35] on input "text" at bounding box center [240, 39] width 41 height 12
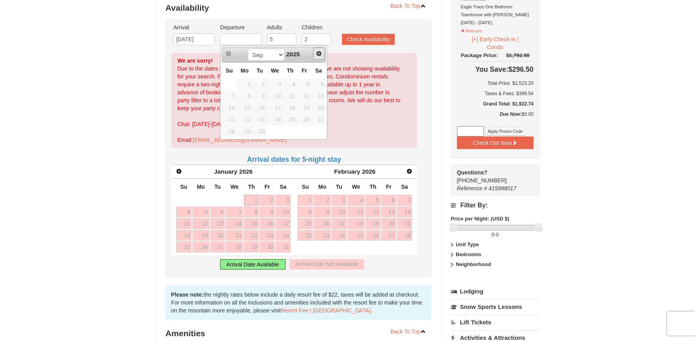
click at [318, 56] on span "Next" at bounding box center [319, 53] width 6 height 6
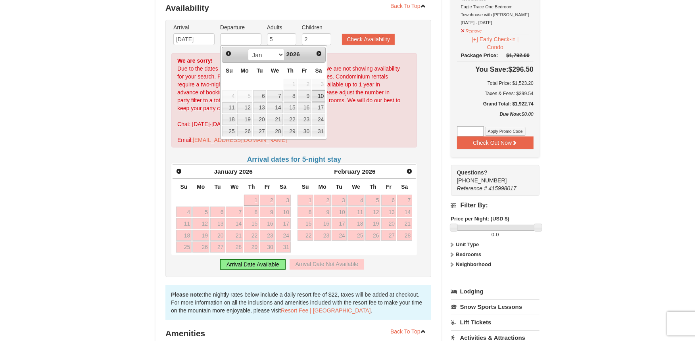
click at [313, 97] on link "10" at bounding box center [318, 95] width 13 height 11
type input "01/10/2026"
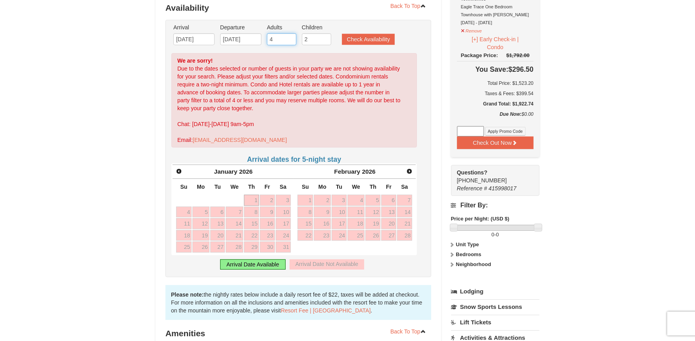
type input "4"
click at [290, 42] on input "4" at bounding box center [281, 39] width 29 height 12
click at [360, 39] on button "Check Availability" at bounding box center [368, 39] width 53 height 11
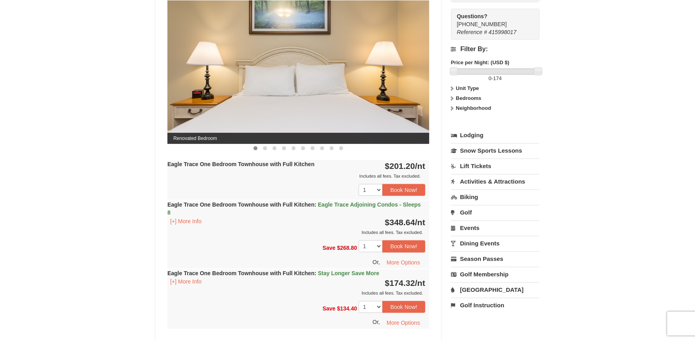
scroll to position [333, 0]
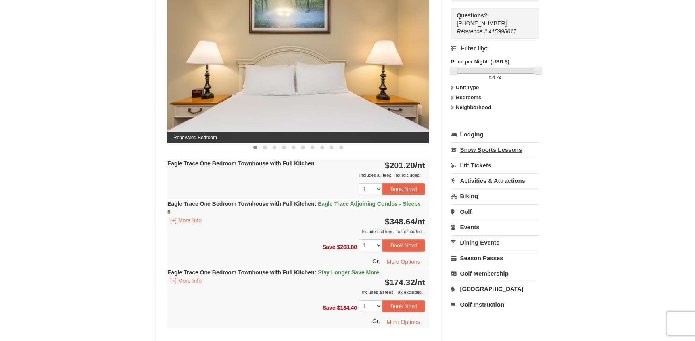
click at [478, 152] on link "Snow Sports Lessons" at bounding box center [495, 149] width 89 height 15
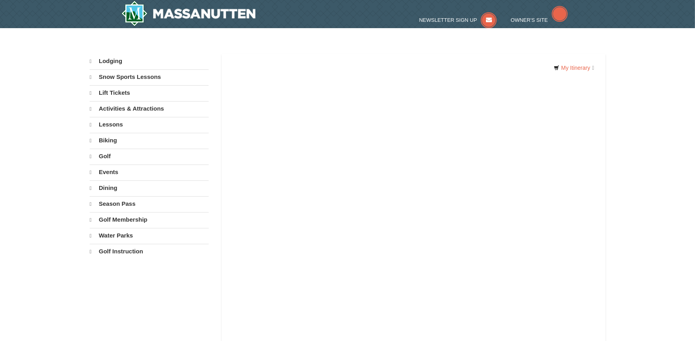
select select "9"
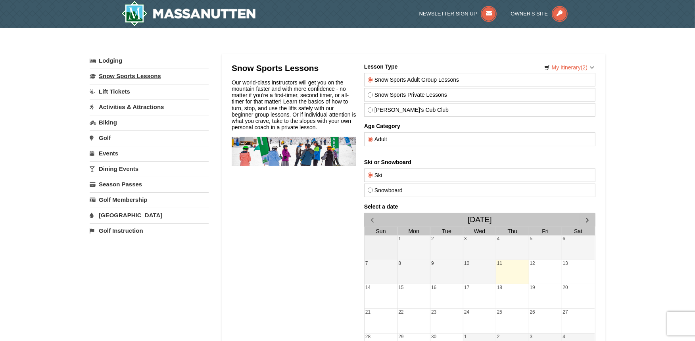
click at [140, 75] on link "Snow Sports Lessons" at bounding box center [149, 76] width 119 height 15
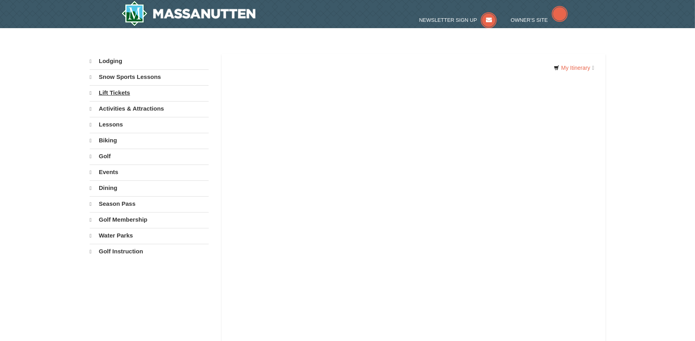
select select "9"
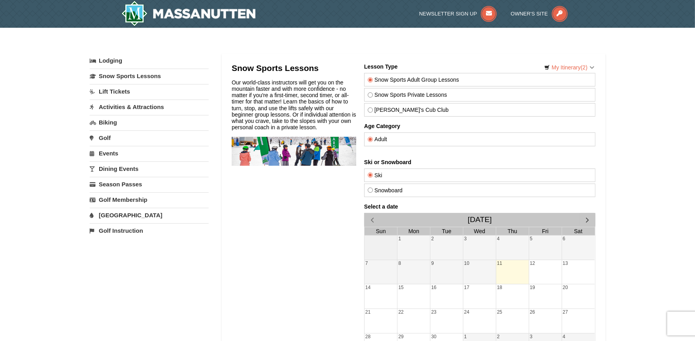
click at [121, 92] on link "Lift Tickets" at bounding box center [149, 91] width 119 height 15
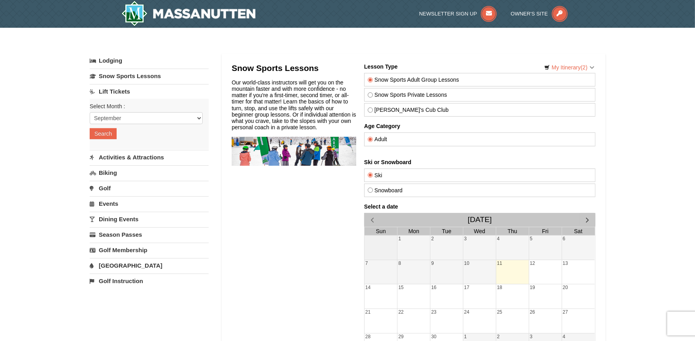
click at [124, 156] on link "Activities & Attractions" at bounding box center [149, 157] width 119 height 15
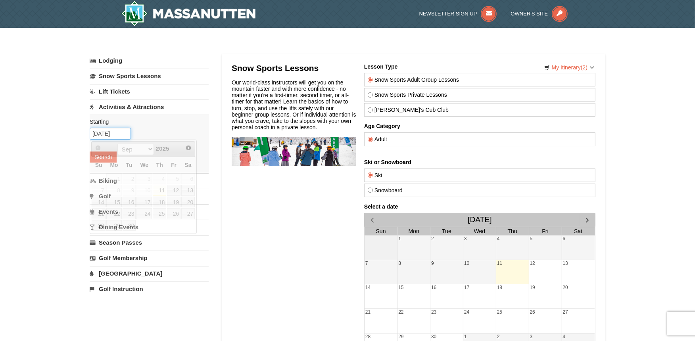
click at [116, 134] on input "[DATE]" at bounding box center [110, 134] width 41 height 12
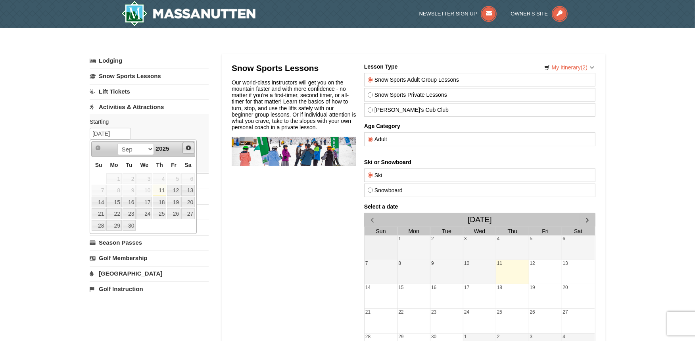
click at [189, 149] on span "Next" at bounding box center [188, 148] width 6 height 6
click at [117, 187] on link "5" at bounding box center [113, 190] width 15 height 11
type input "[DATE]"
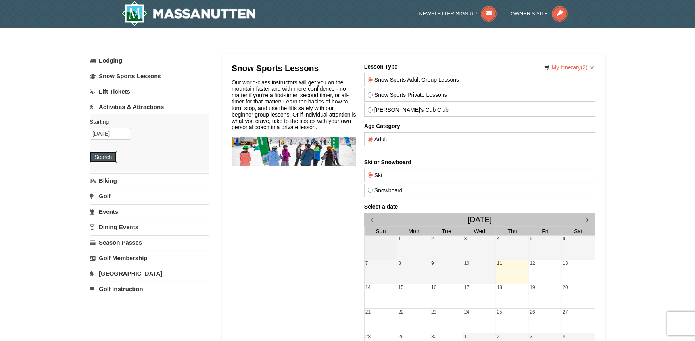
click at [113, 159] on button "Search" at bounding box center [103, 157] width 27 height 11
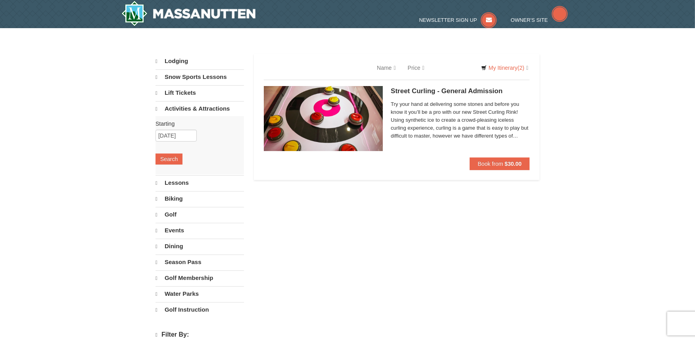
select select "9"
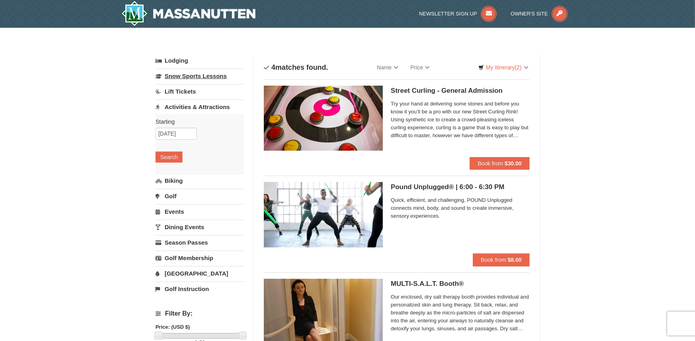
click at [209, 73] on link "Snow Sports Lessons" at bounding box center [200, 76] width 89 height 15
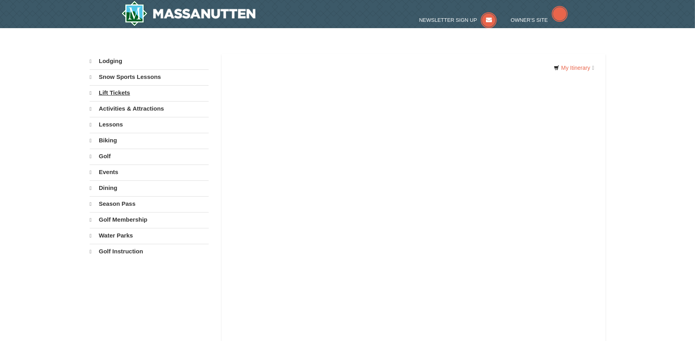
select select "9"
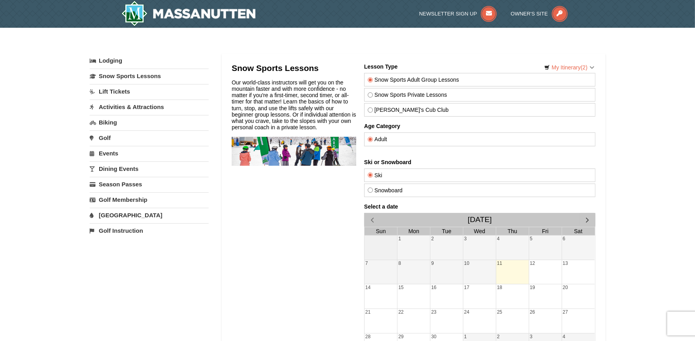
click at [385, 189] on label "Snowboard" at bounding box center [480, 190] width 224 height 6
click at [373, 189] on input "Snowboard" at bounding box center [370, 189] width 5 height 5
radio input "true"
click at [372, 175] on input "Ski" at bounding box center [370, 174] width 5 height 5
radio input "true"
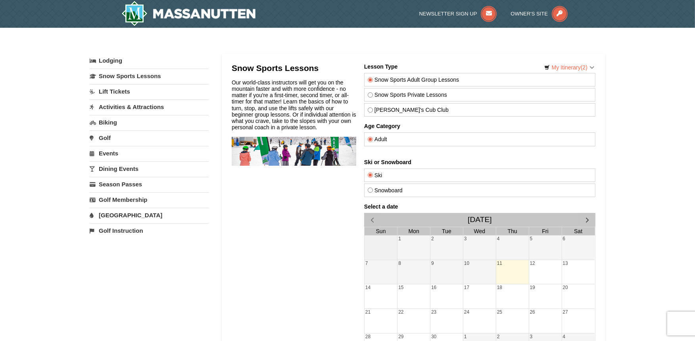
click at [101, 121] on link "Biking" at bounding box center [149, 122] width 119 height 15
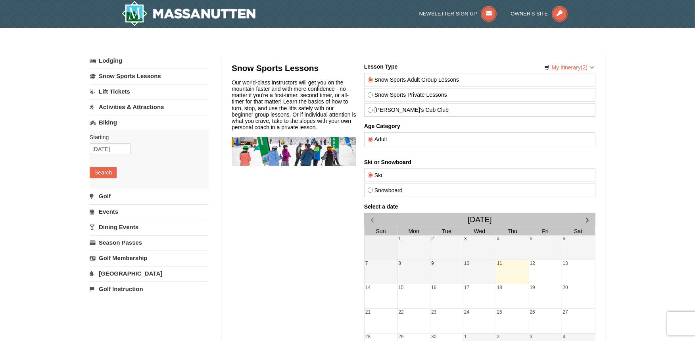
click at [114, 212] on link "Events" at bounding box center [149, 211] width 119 height 15
click at [106, 180] on input "[DATE]" at bounding box center [110, 180] width 41 height 12
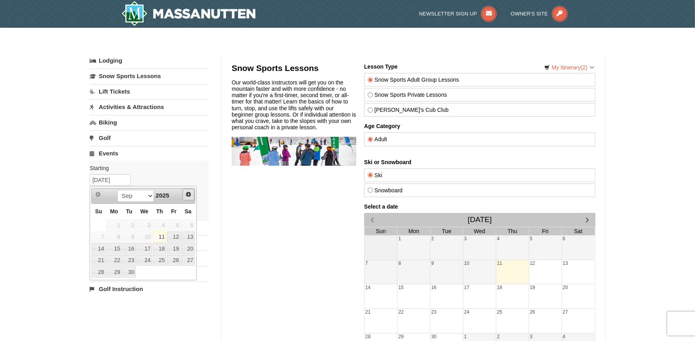
click at [188, 196] on span "Next" at bounding box center [188, 194] width 6 height 6
click at [98, 193] on span "Prev" at bounding box center [98, 194] width 6 height 6
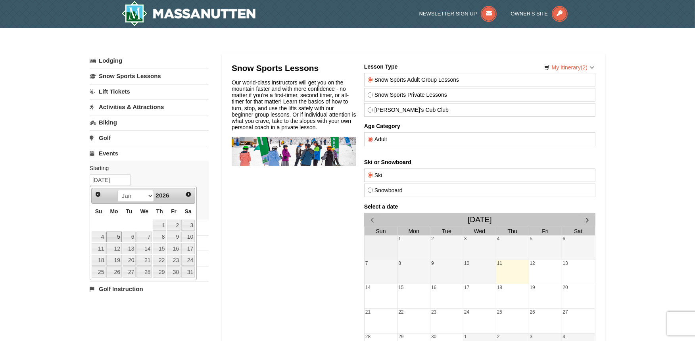
click at [116, 237] on link "5" at bounding box center [113, 237] width 15 height 11
type input "[DATE]"
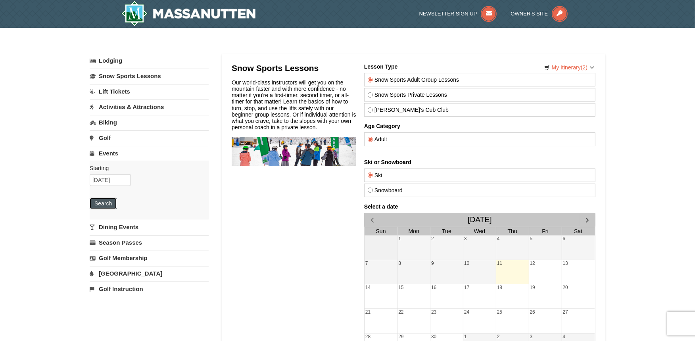
click at [106, 199] on button "Search" at bounding box center [103, 203] width 27 height 11
